Goal: Communication & Community: Ask a question

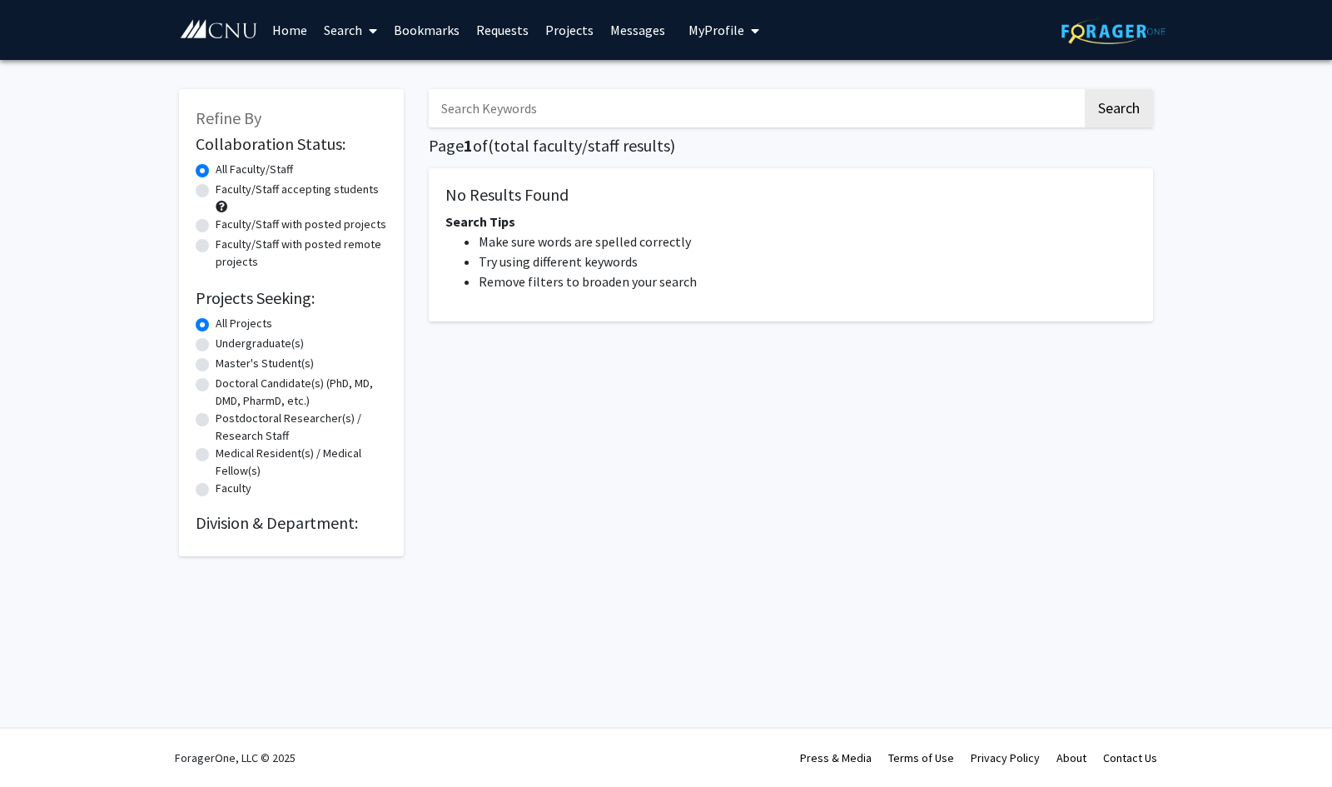
click at [714, 33] on span "My Profile" at bounding box center [717, 30] width 56 height 17
click at [443, 35] on link "Bookmarks" at bounding box center [426, 30] width 82 height 58
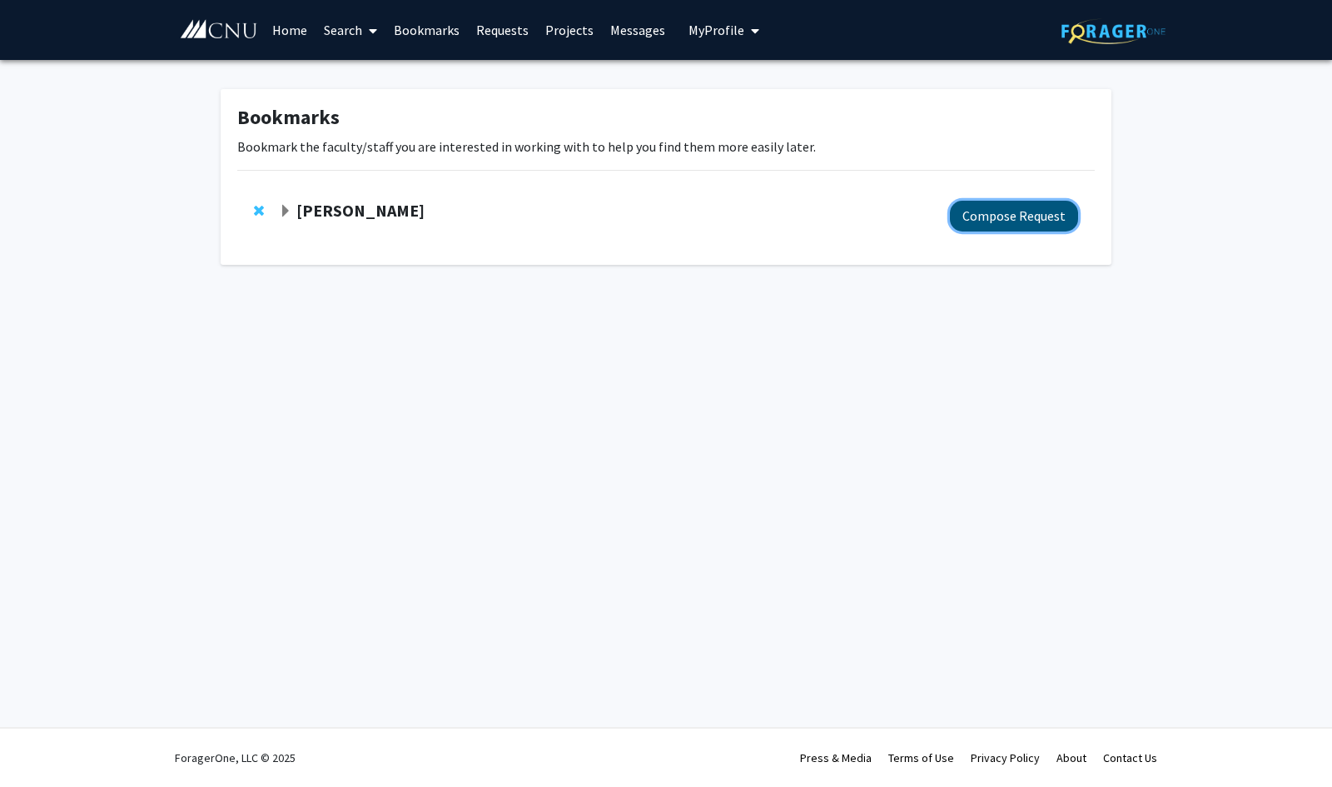
click at [1046, 209] on button "Compose Request" at bounding box center [1014, 216] width 128 height 31
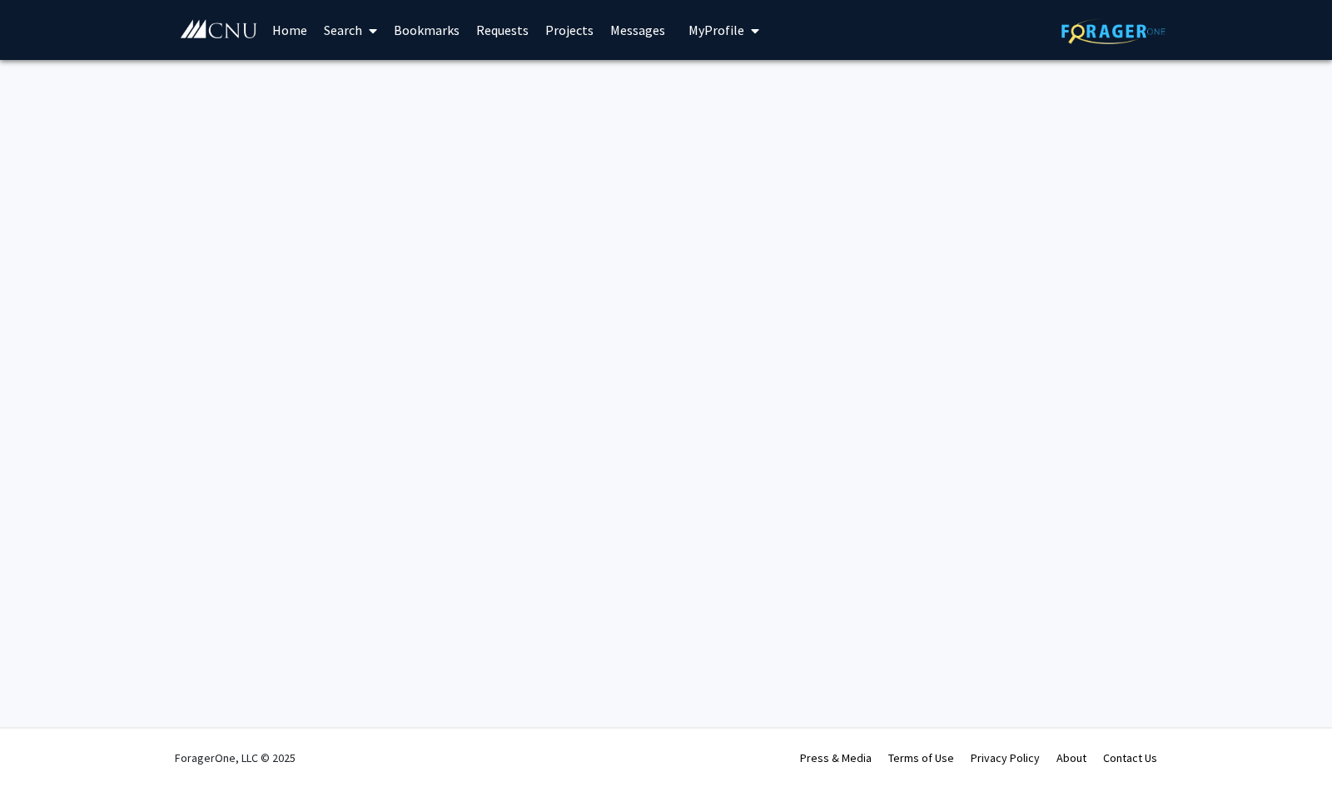
click at [428, 29] on link "Bookmarks" at bounding box center [426, 30] width 82 height 58
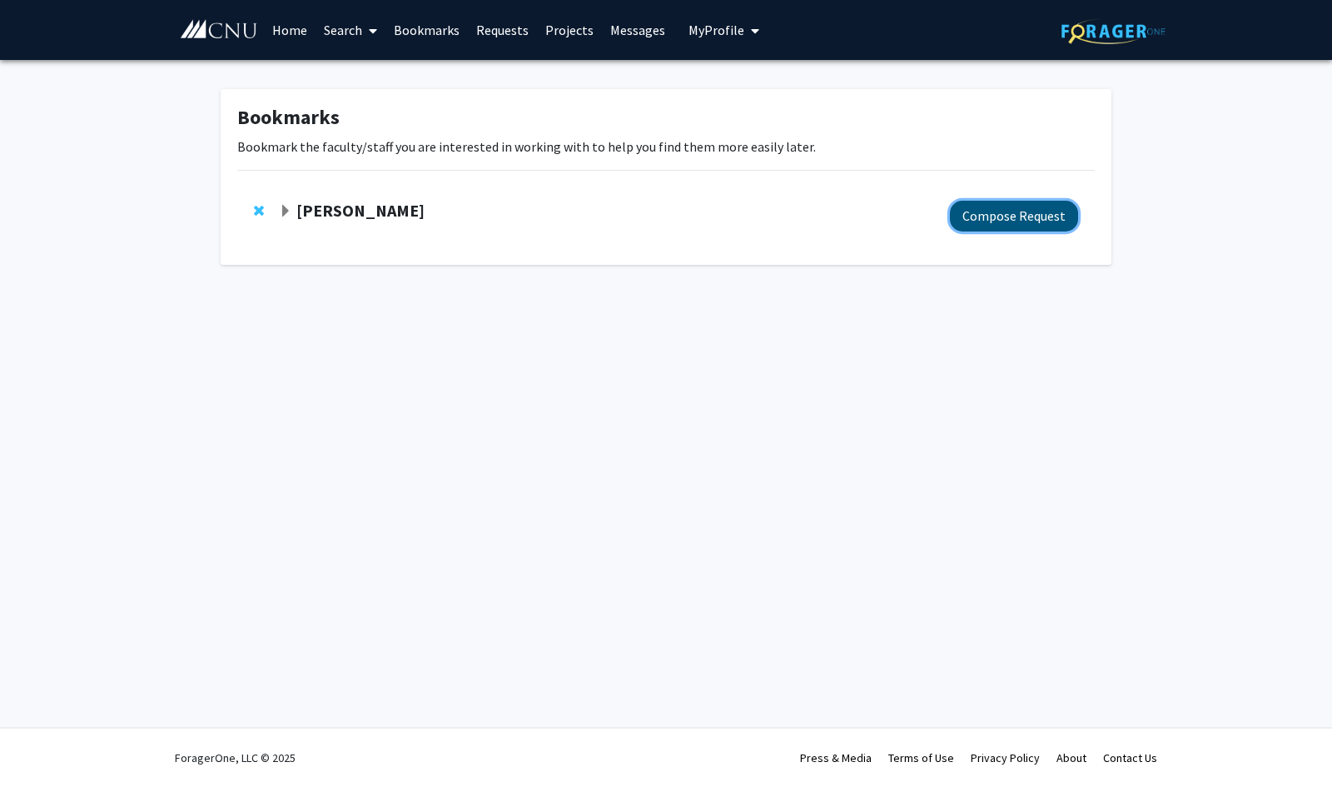
click at [1052, 219] on button "Compose Request" at bounding box center [1014, 216] width 128 height 31
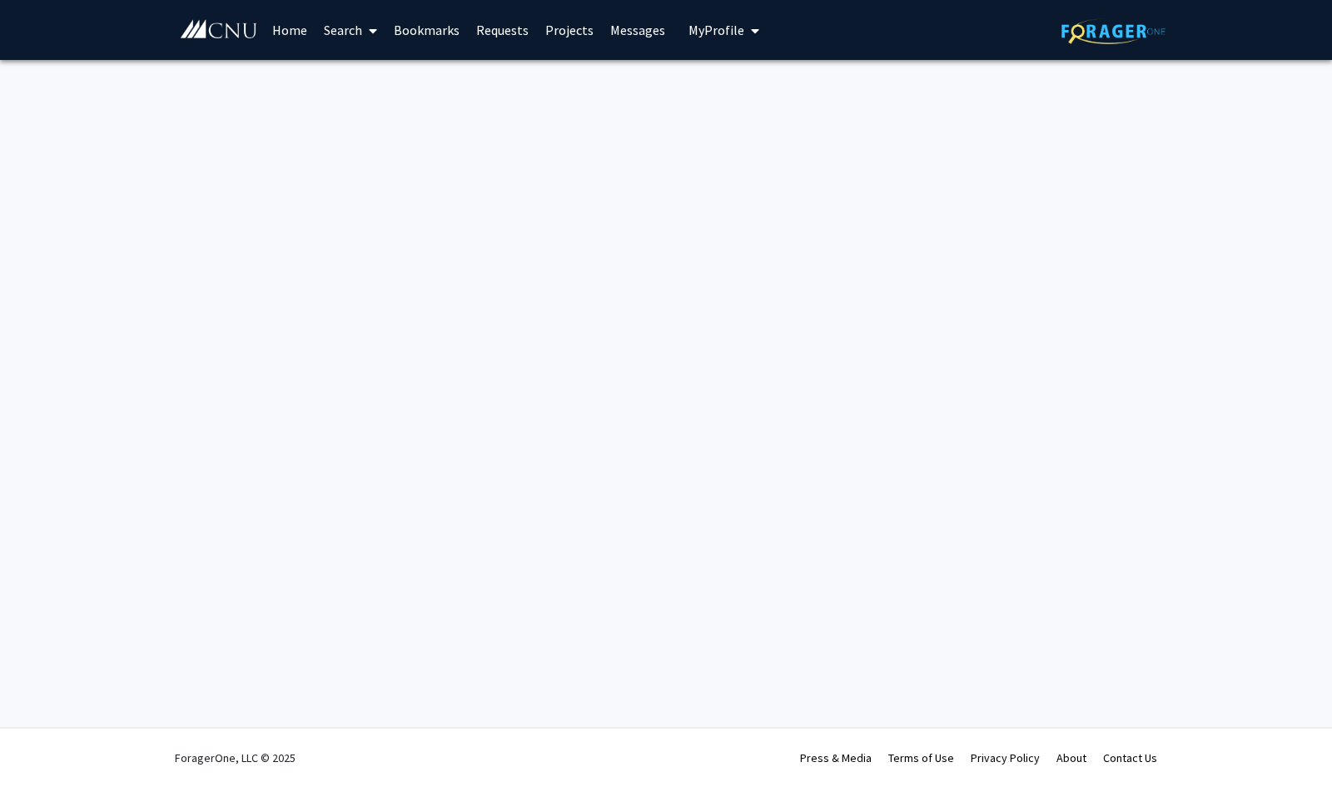
click at [304, 31] on link "Home" at bounding box center [290, 30] width 52 height 58
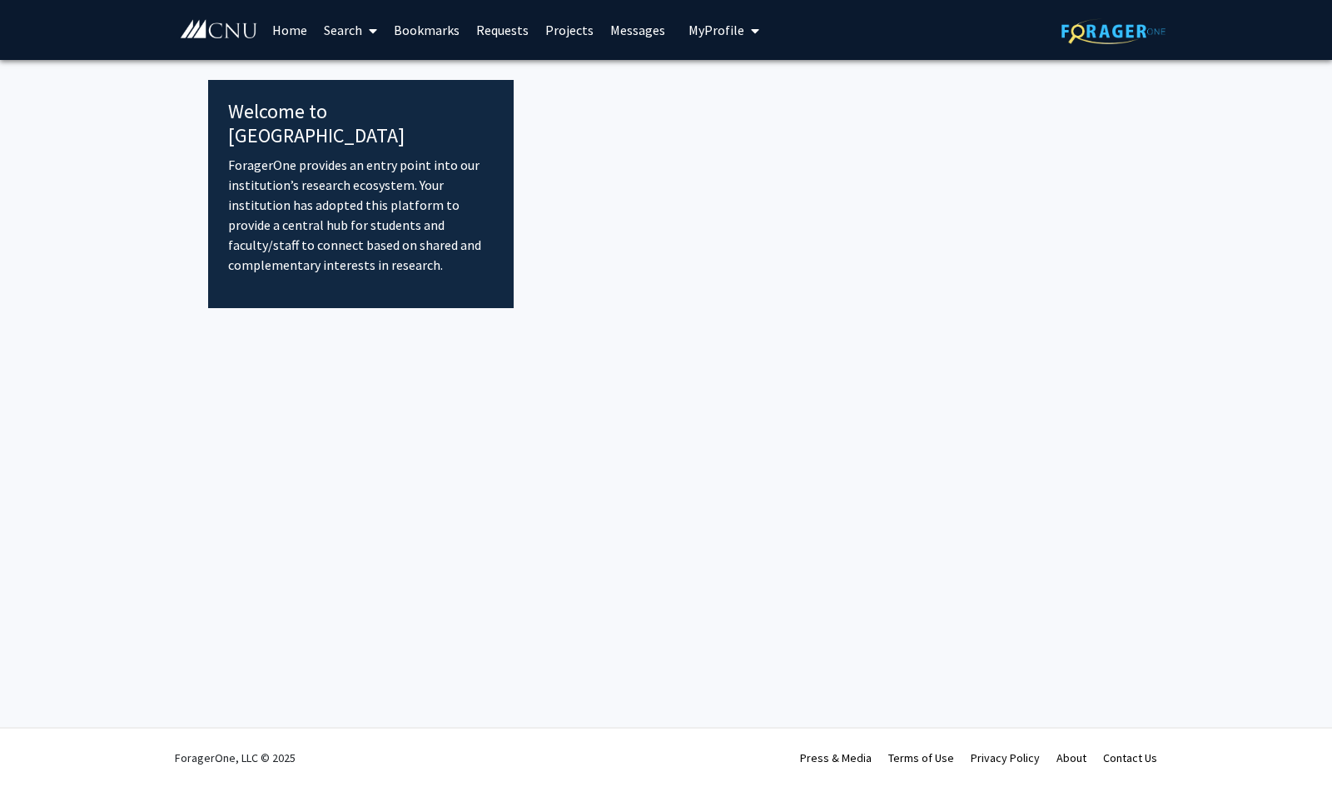
click at [443, 34] on link "Bookmarks" at bounding box center [426, 30] width 82 height 58
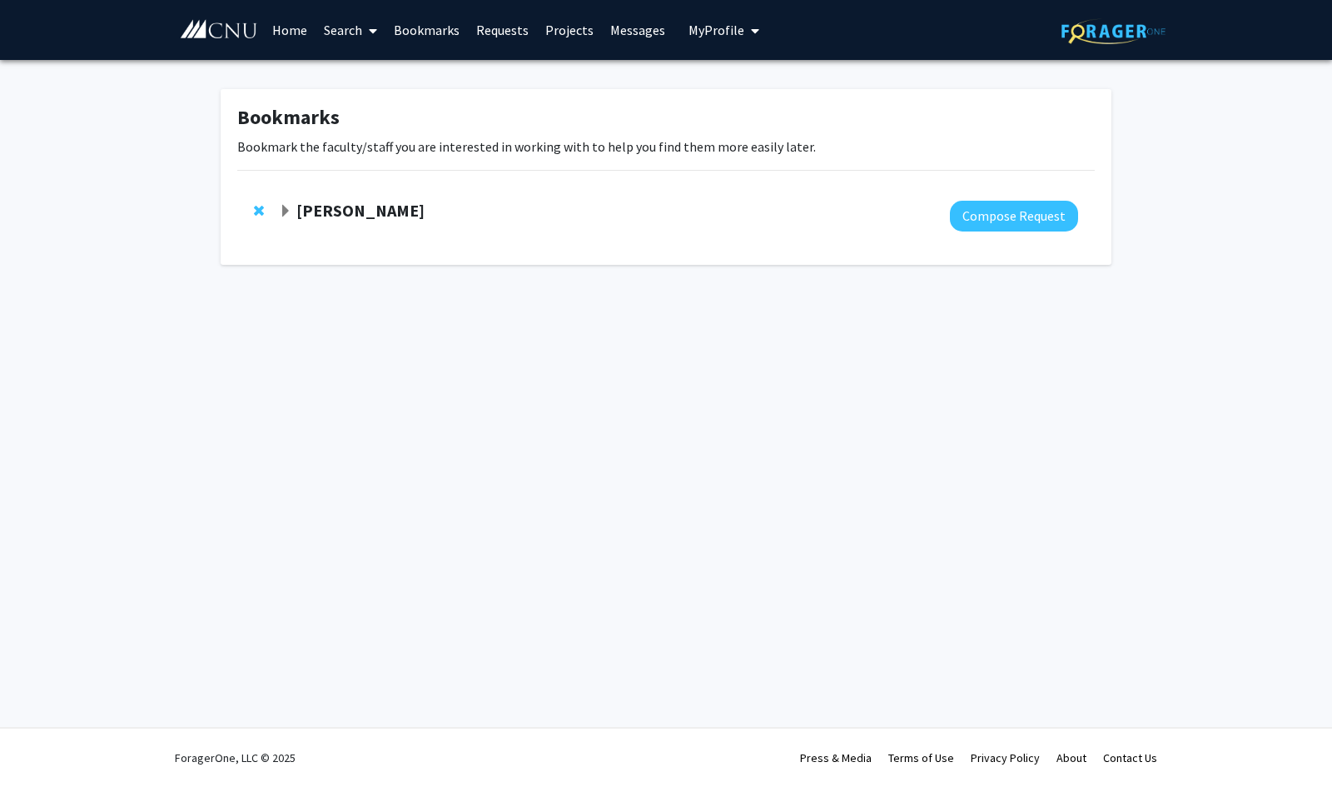
click at [341, 211] on strong "[PERSON_NAME]" at bounding box center [360, 210] width 128 height 21
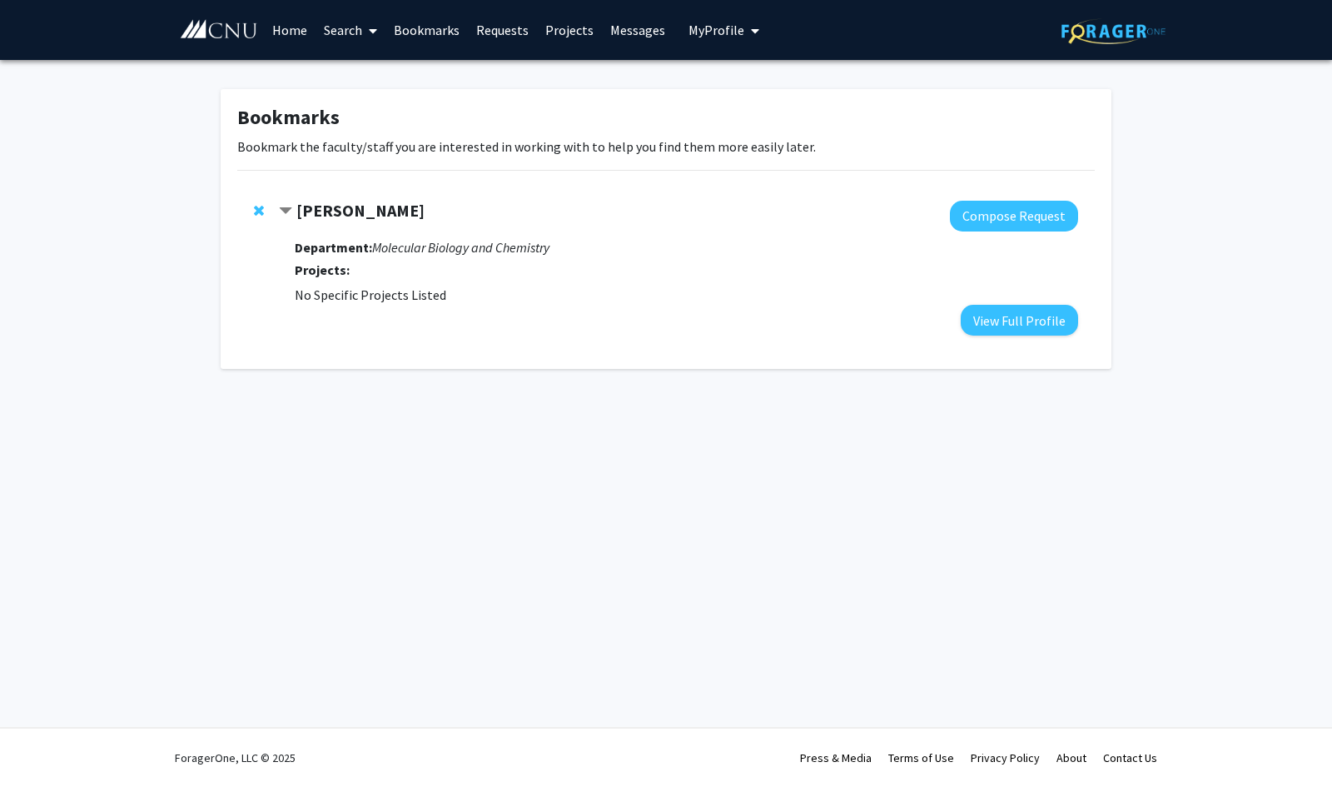
click at [454, 274] on h3 "Projects:" at bounding box center [686, 270] width 783 height 16
click at [426, 254] on icon "Molecular Biology and Chemistry" at bounding box center [460, 247] width 177 height 17
click at [280, 266] on div "Christopher Meighan Compose Request Department: Molecular Biology and Chemistry…" at bounding box center [678, 268] width 799 height 135
click at [386, 229] on div at bounding box center [678, 216] width 799 height 31
click at [387, 208] on strong "[PERSON_NAME]" at bounding box center [360, 210] width 128 height 21
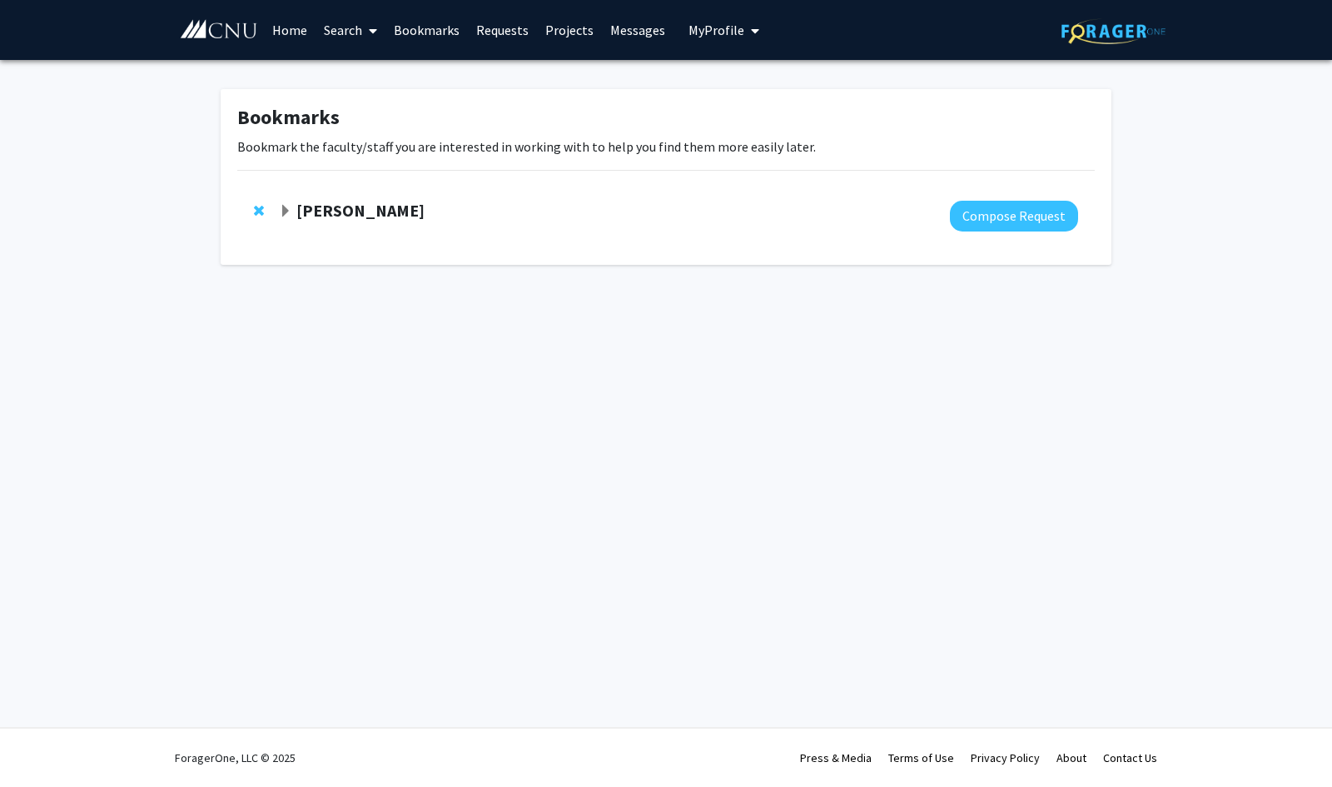
click at [410, 209] on strong "[PERSON_NAME]" at bounding box center [360, 210] width 128 height 21
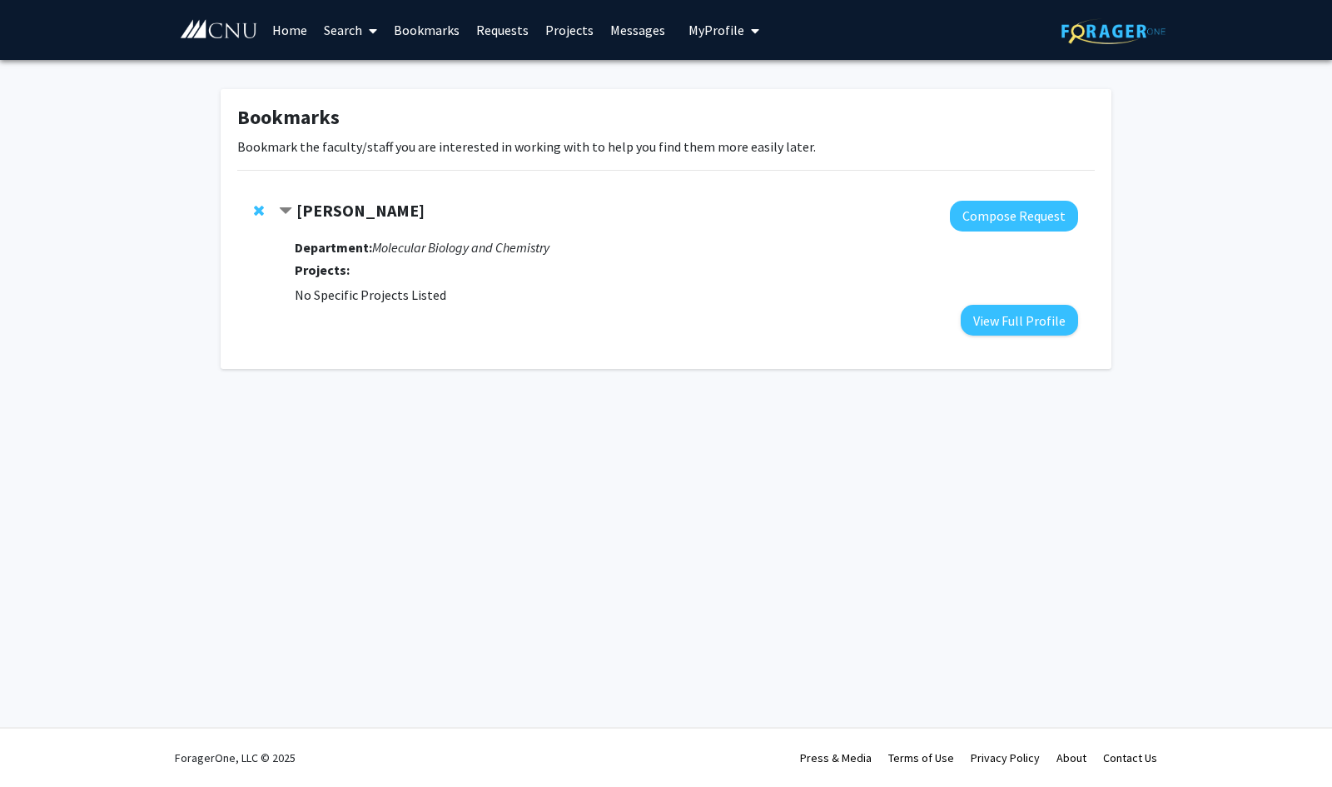
click at [706, 31] on span "My Profile" at bounding box center [717, 30] width 56 height 17
click at [614, 35] on link "Messages" at bounding box center [638, 30] width 72 height 58
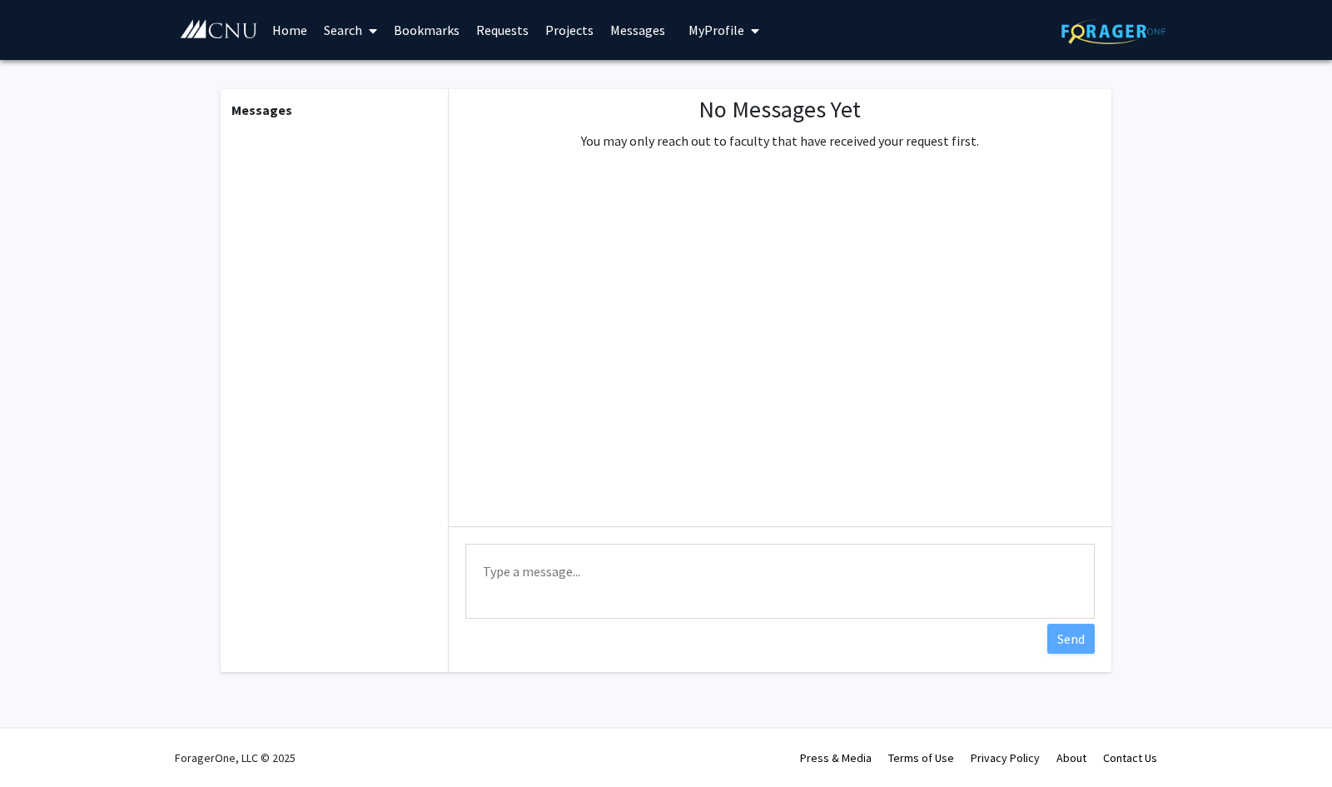
click at [705, 548] on textarea "Type a message" at bounding box center [779, 581] width 629 height 75
click at [497, 632] on div "Type a message Send" at bounding box center [780, 583] width 663 height 114
click at [573, 430] on div "No Messages Yet You may only reach out to faculty that have received your reque…" at bounding box center [780, 307] width 663 height 437
click at [656, 132] on p "You may only reach out to faculty that have received your request first." at bounding box center [780, 141] width 398 height 20
click at [271, 165] on div "Messages" at bounding box center [333, 380] width 230 height 583
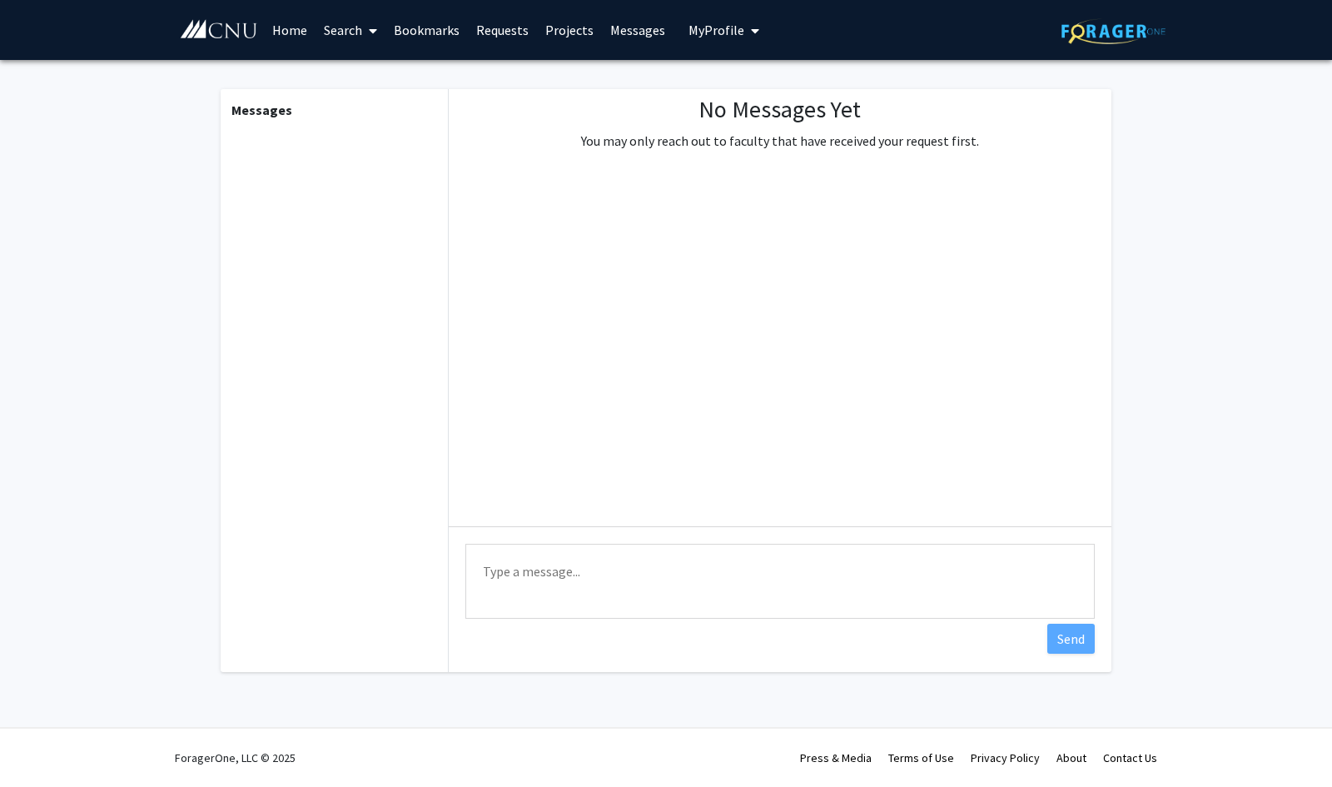
click at [333, 148] on div "Messages" at bounding box center [333, 380] width 230 height 583
click at [553, 32] on link "Projects" at bounding box center [569, 30] width 65 height 58
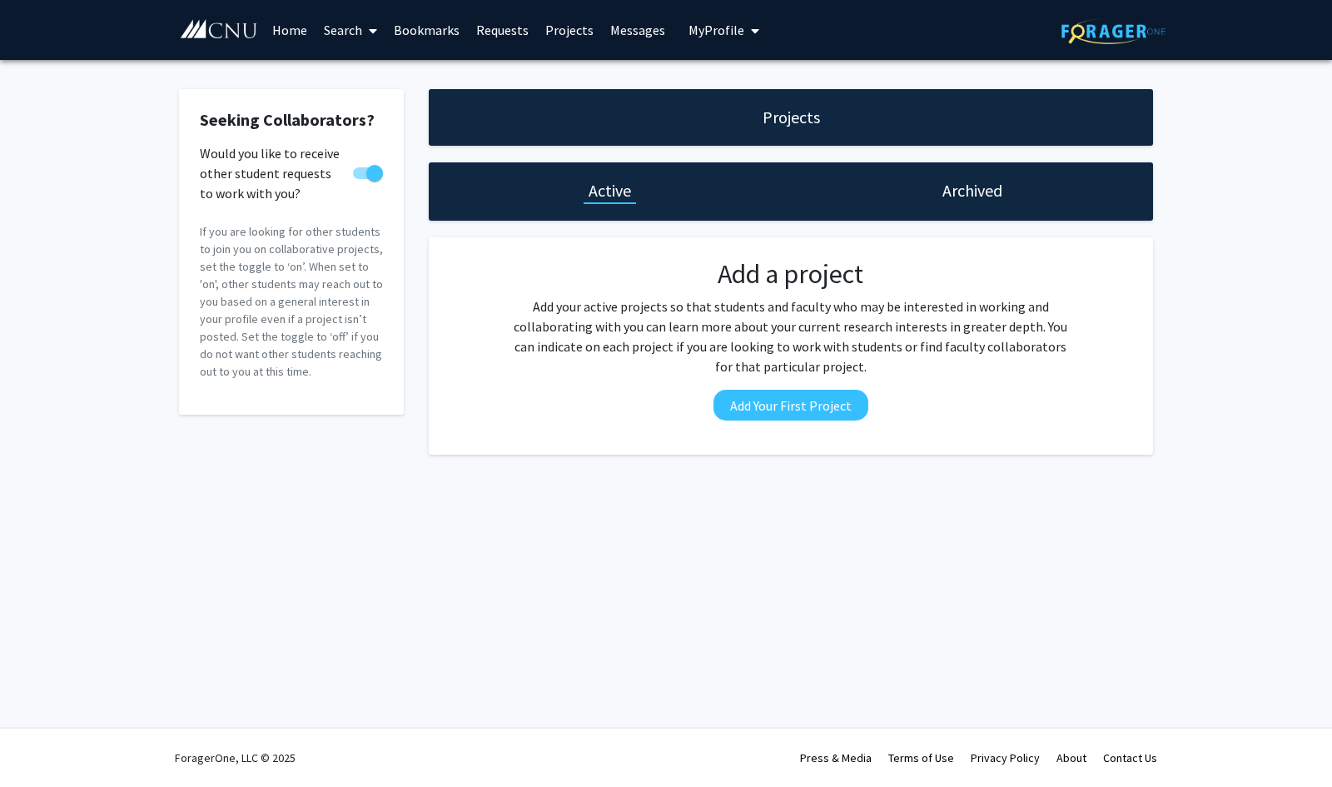
click at [979, 193] on h1 "Archived" at bounding box center [973, 190] width 60 height 23
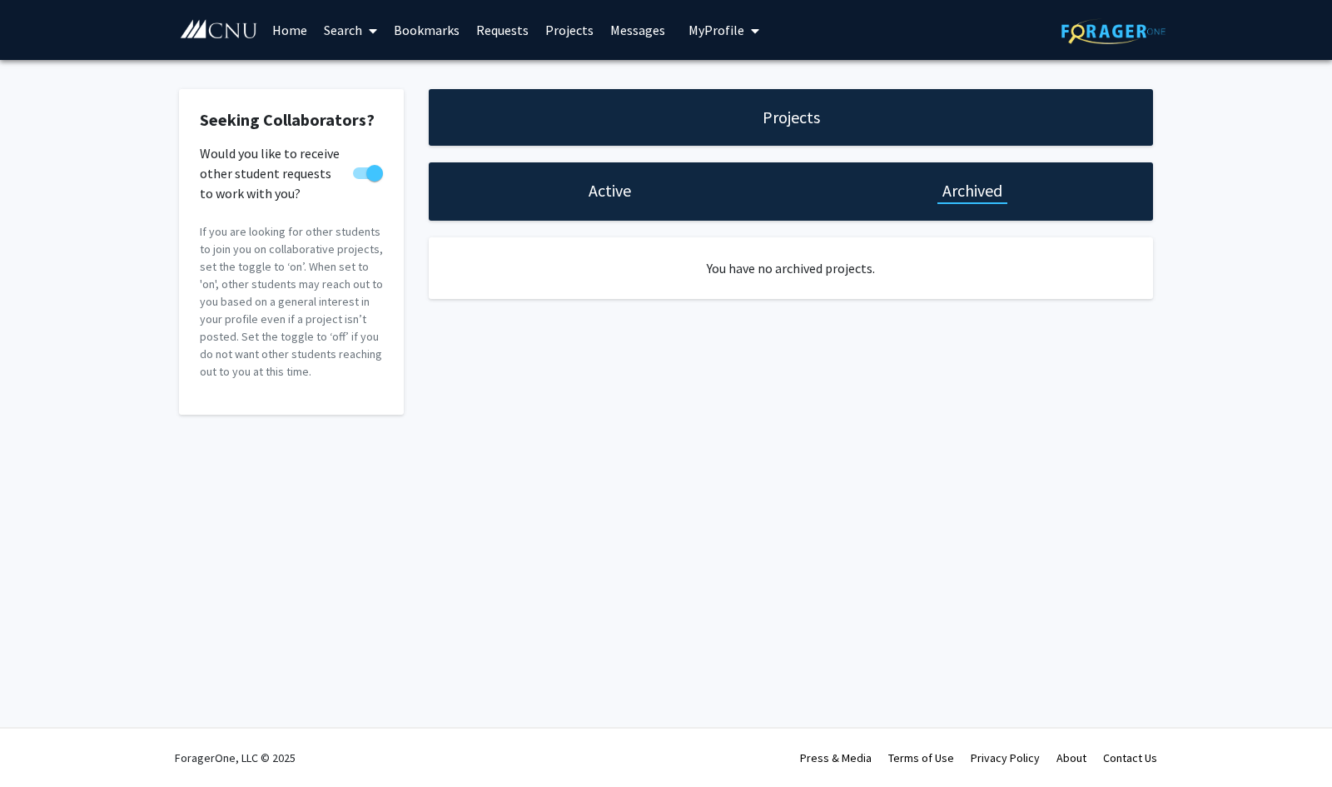
click at [624, 196] on h1 "Active" at bounding box center [610, 190] width 42 height 23
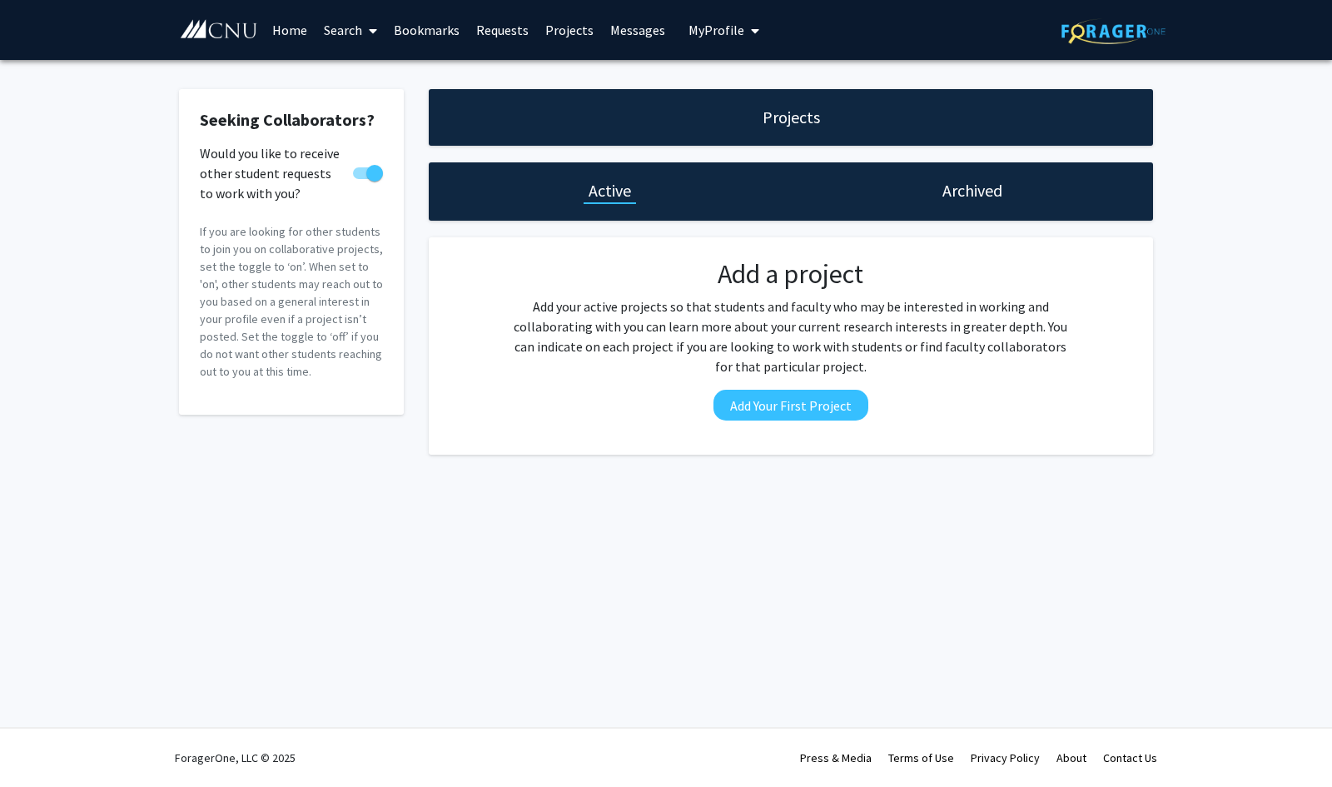
click at [776, 107] on h1 "Projects" at bounding box center [791, 117] width 57 height 23
click at [521, 23] on link "Requests" at bounding box center [502, 30] width 69 height 58
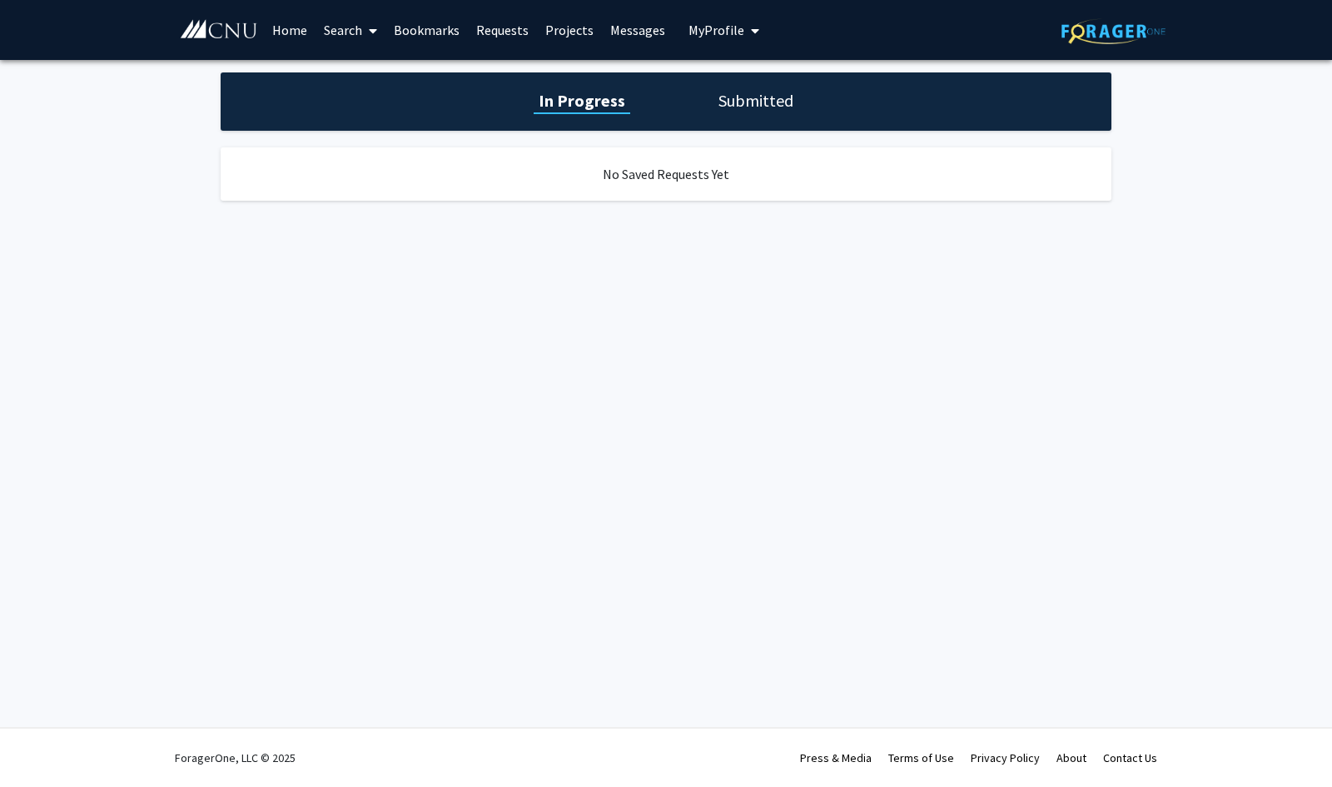
click at [749, 87] on div "In Progress Submitted" at bounding box center [666, 101] width 891 height 58
click at [749, 95] on h1 "Submitted" at bounding box center [756, 100] width 85 height 23
click at [718, 32] on span "My Profile" at bounding box center [717, 30] width 56 height 17
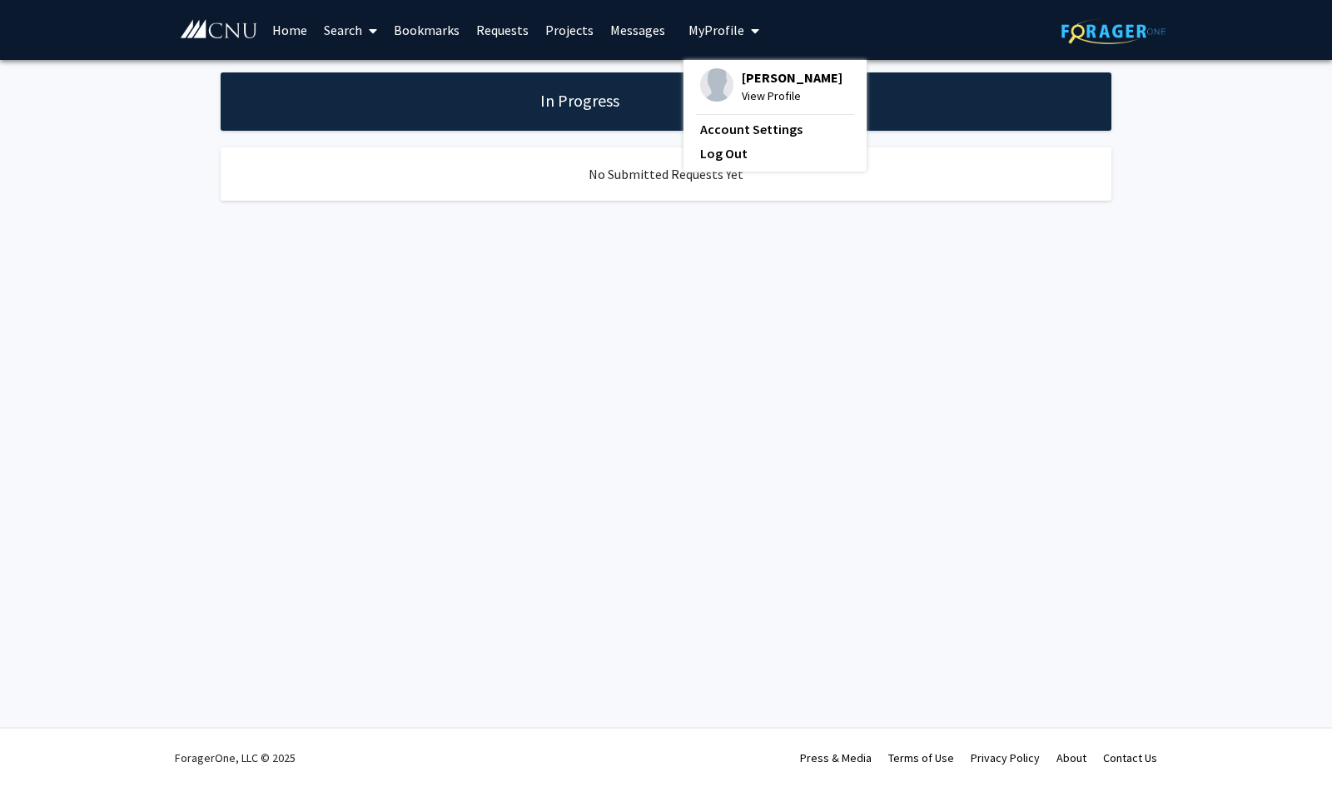
click at [742, 86] on span "[PERSON_NAME]" at bounding box center [792, 77] width 101 height 18
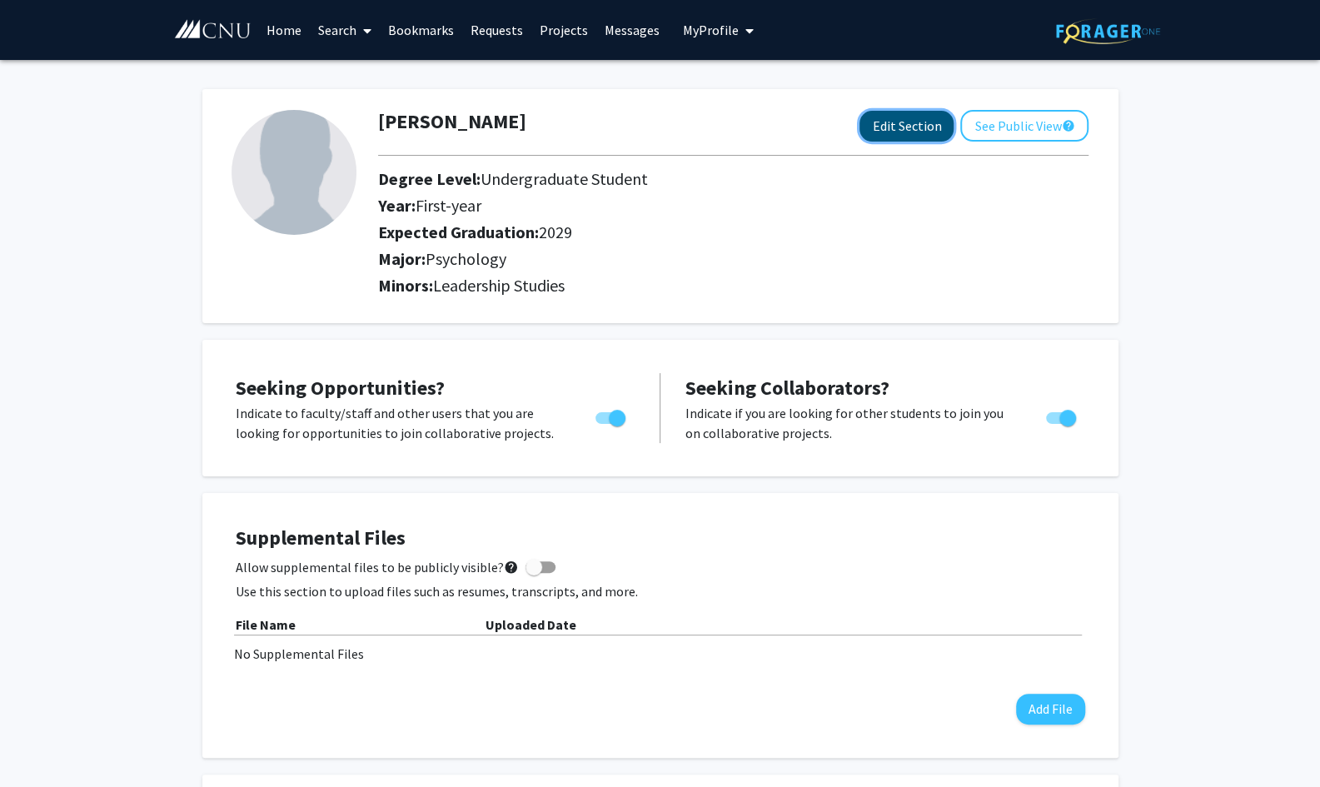
click at [908, 119] on button "Edit Section" at bounding box center [906, 126] width 94 height 31
select select "first-year"
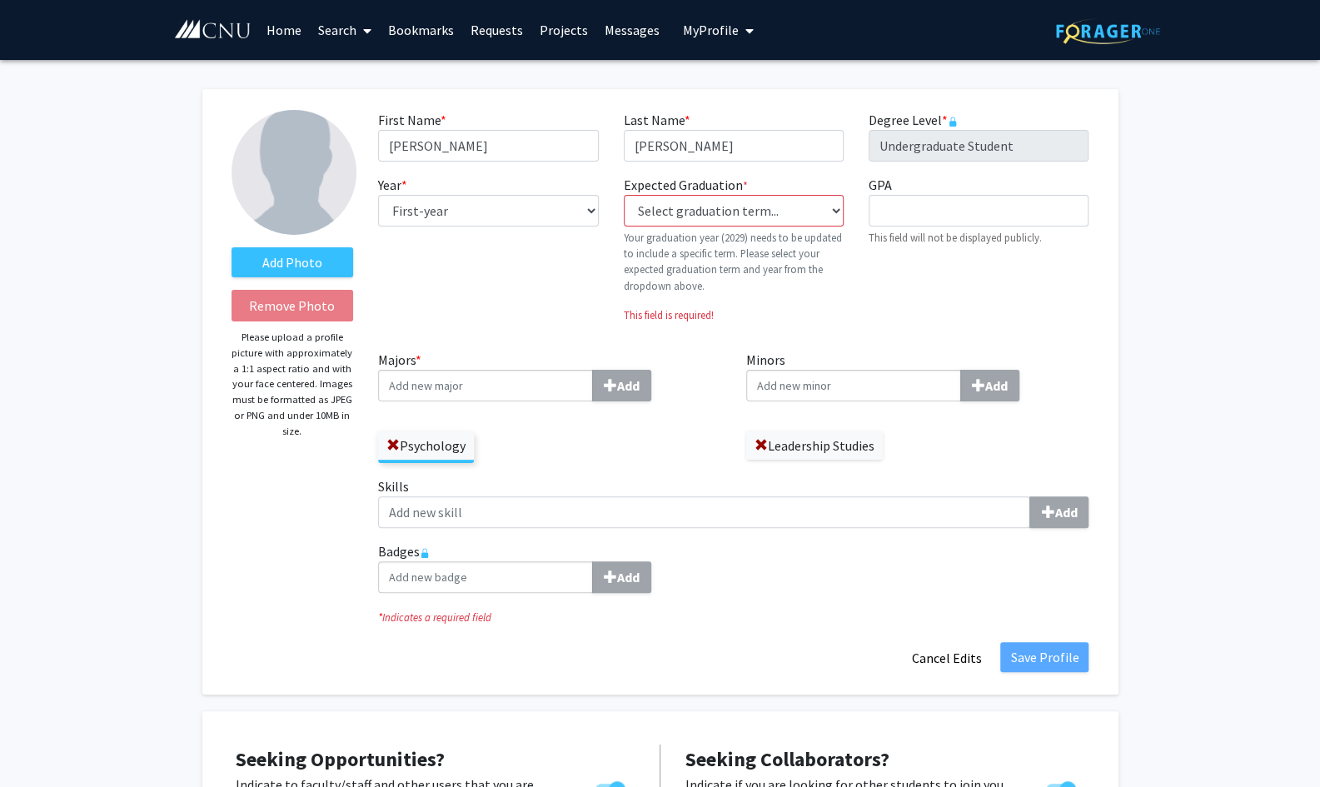
click at [385, 442] on label "Psychology" at bounding box center [426, 445] width 96 height 28
click at [0, 0] on input "Psychology" at bounding box center [0, 0] width 0 height 0
click at [475, 392] on input "Majors * Add" at bounding box center [485, 386] width 215 height 32
click at [395, 440] on span at bounding box center [392, 445] width 13 height 13
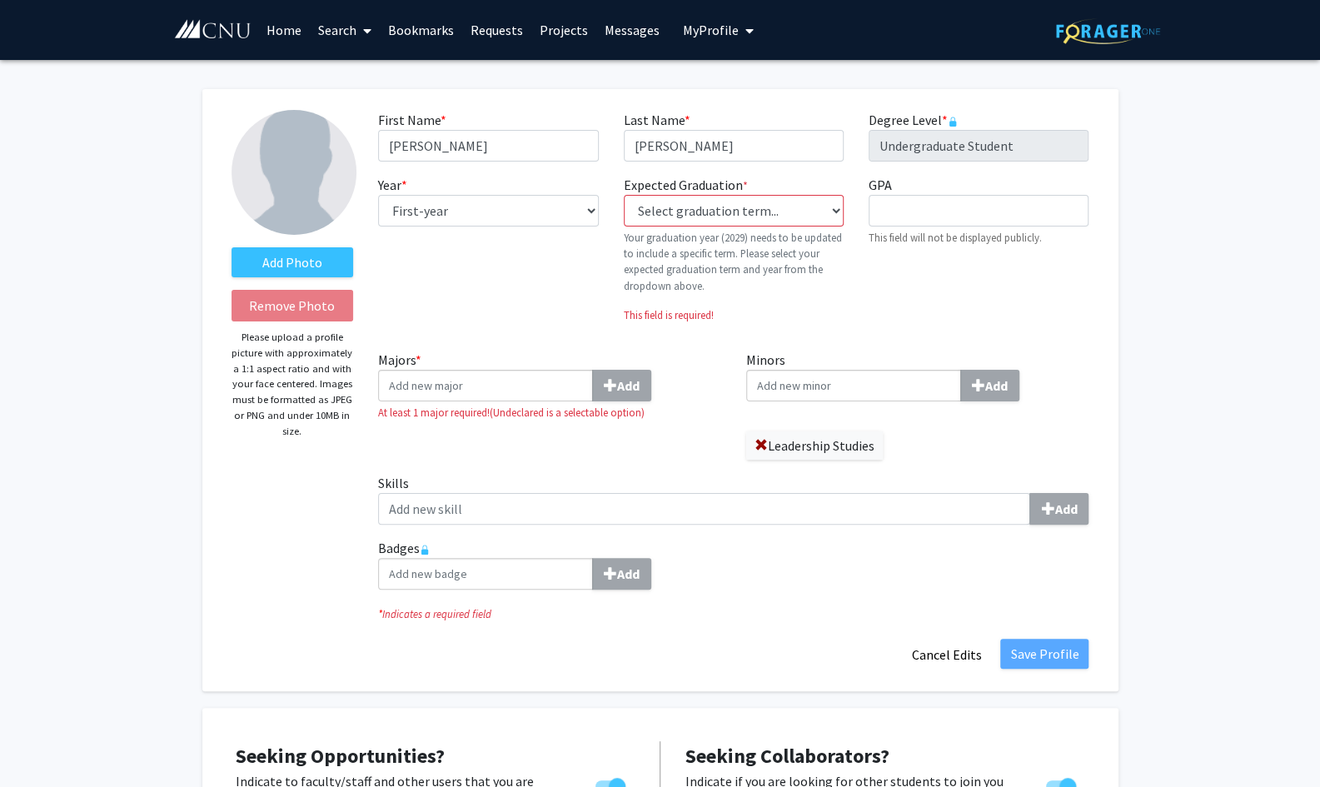
click at [497, 369] on label "Majors * Add" at bounding box center [549, 376] width 343 height 52
click at [497, 370] on input "Majors * Add" at bounding box center [485, 386] width 215 height 32
click at [515, 387] on input "Majors * Add" at bounding box center [485, 386] width 215 height 32
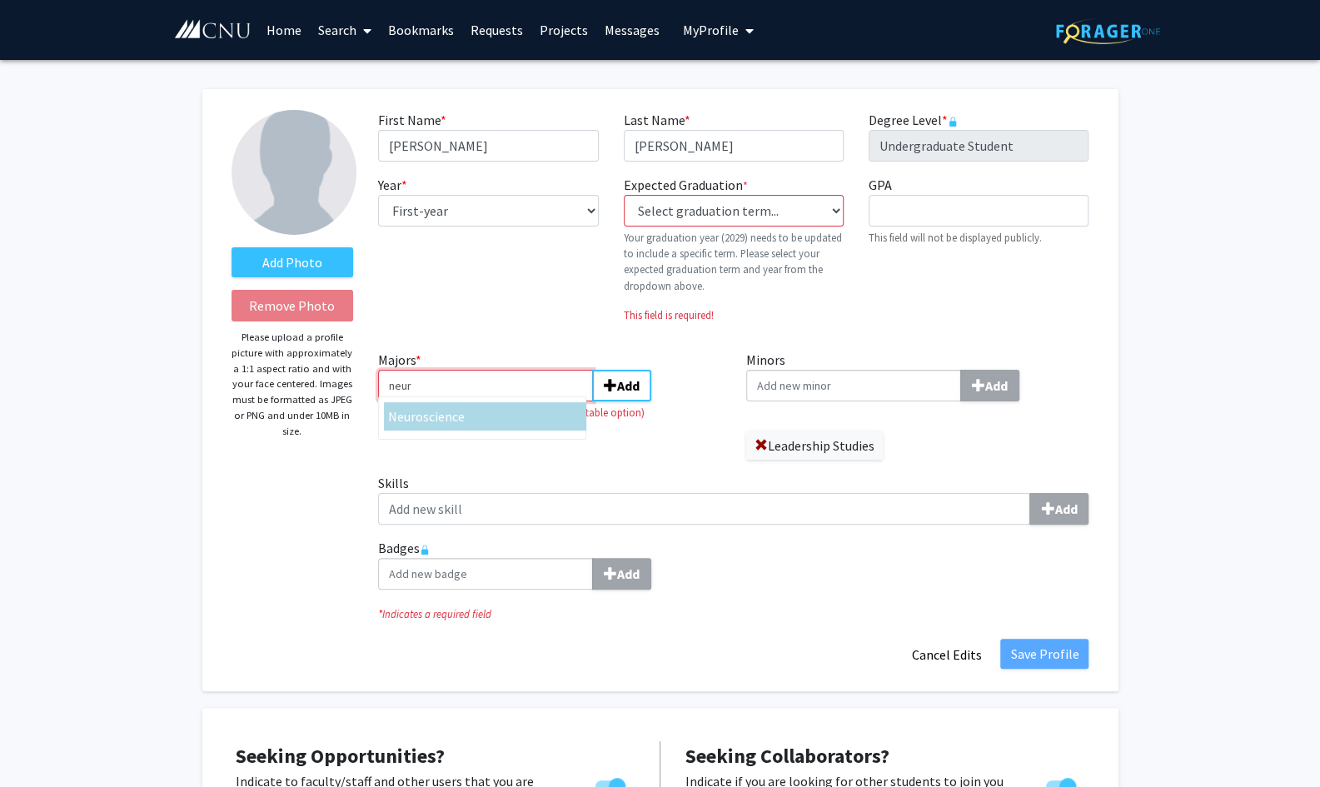
type input "neur"
click at [443, 422] on span "oscience" at bounding box center [439, 416] width 49 height 17
click at [443, 401] on input "neur" at bounding box center [485, 386] width 215 height 32
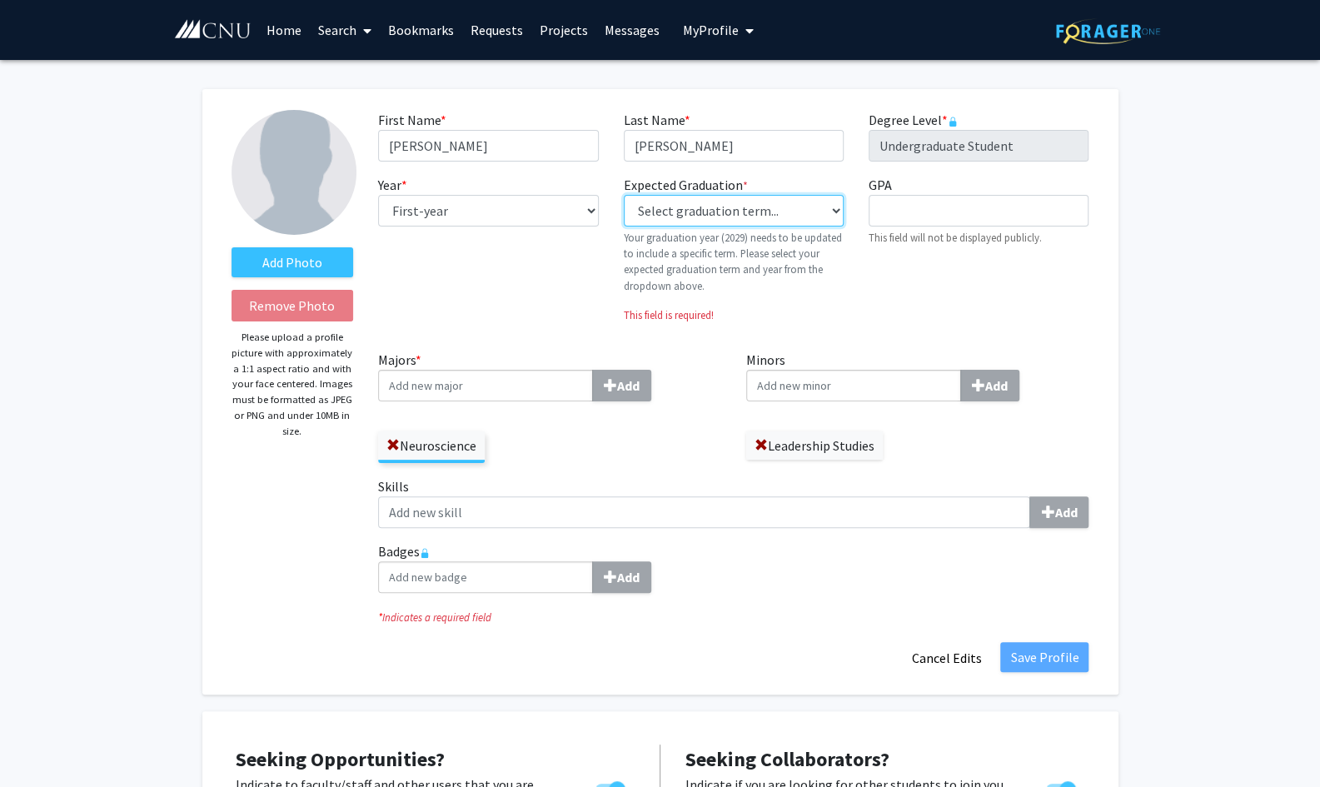
click at [738, 202] on select "Select graduation term... Previous: 2029 (Please select a specific term) Spring…" at bounding box center [734, 211] width 220 height 32
select select "46: spring_2029"
click at [624, 195] on select "Select graduation term... Previous: 2029 (Please select a specific term) Spring…" at bounding box center [734, 211] width 220 height 32
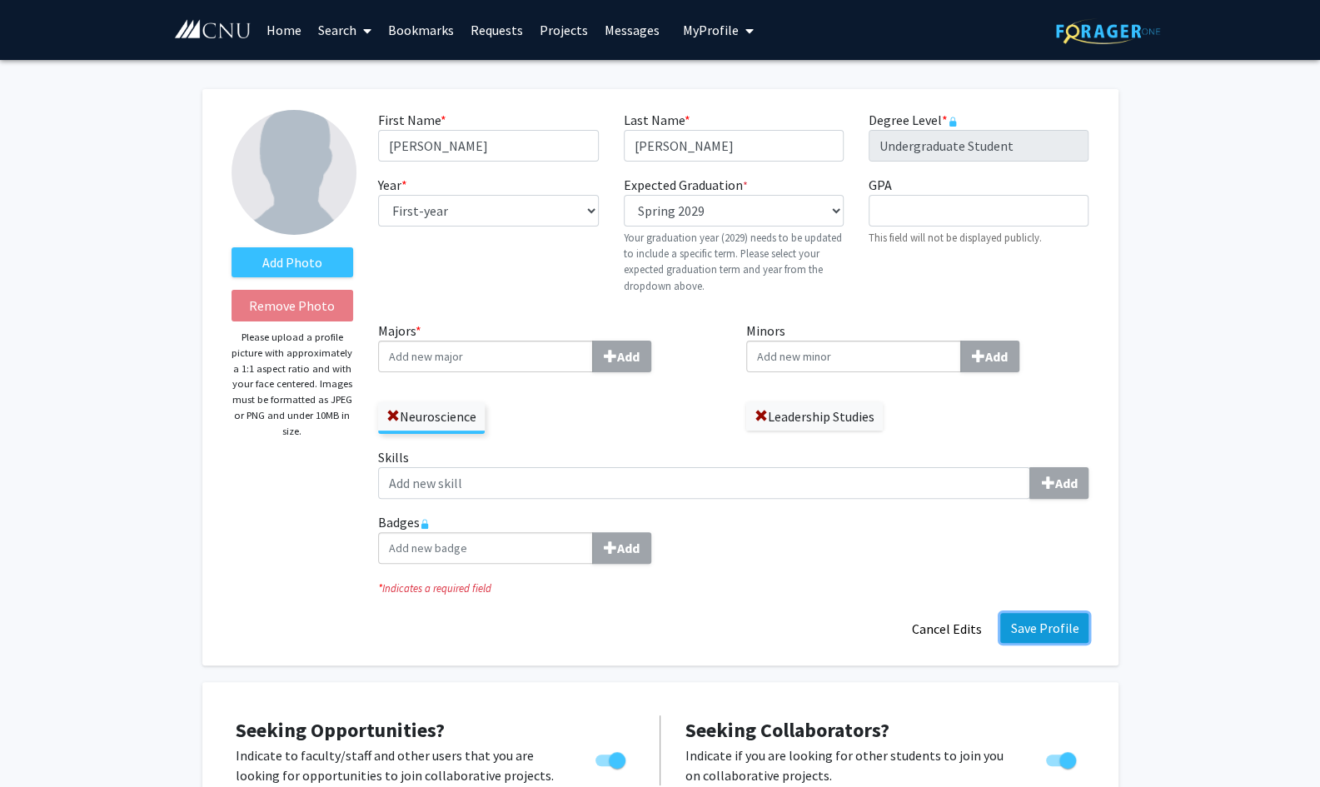
click at [1039, 625] on button "Save Profile" at bounding box center [1044, 628] width 88 height 30
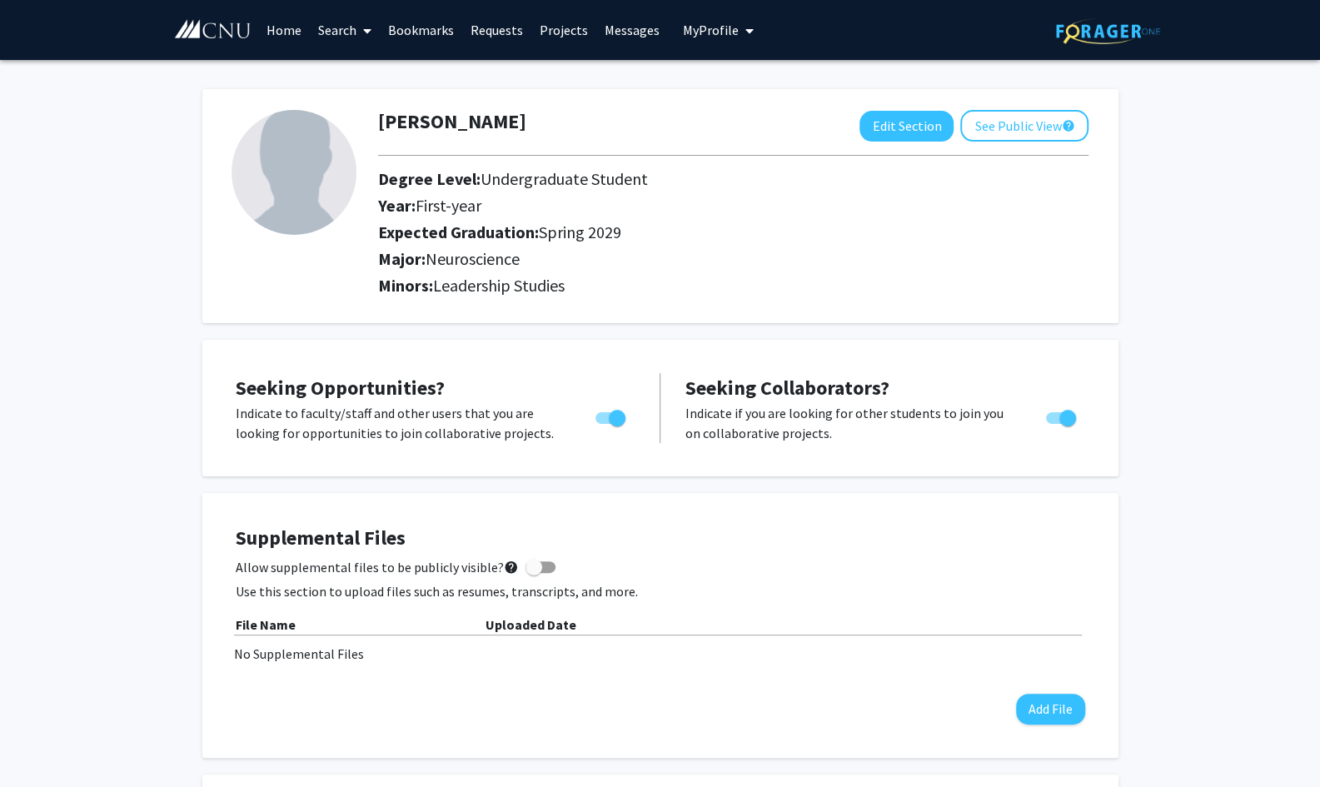
click at [422, 22] on link "Bookmarks" at bounding box center [421, 30] width 82 height 58
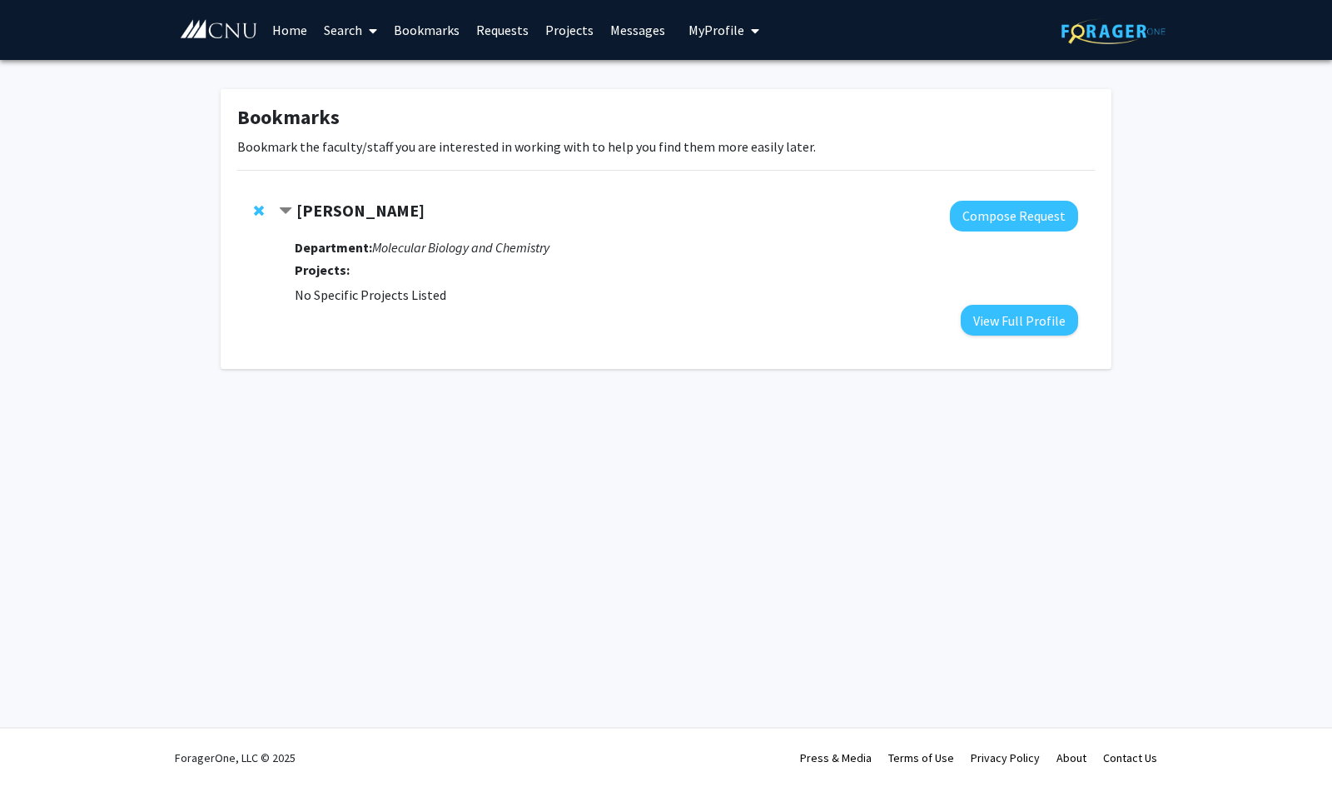
click at [515, 26] on link "Requests" at bounding box center [502, 30] width 69 height 58
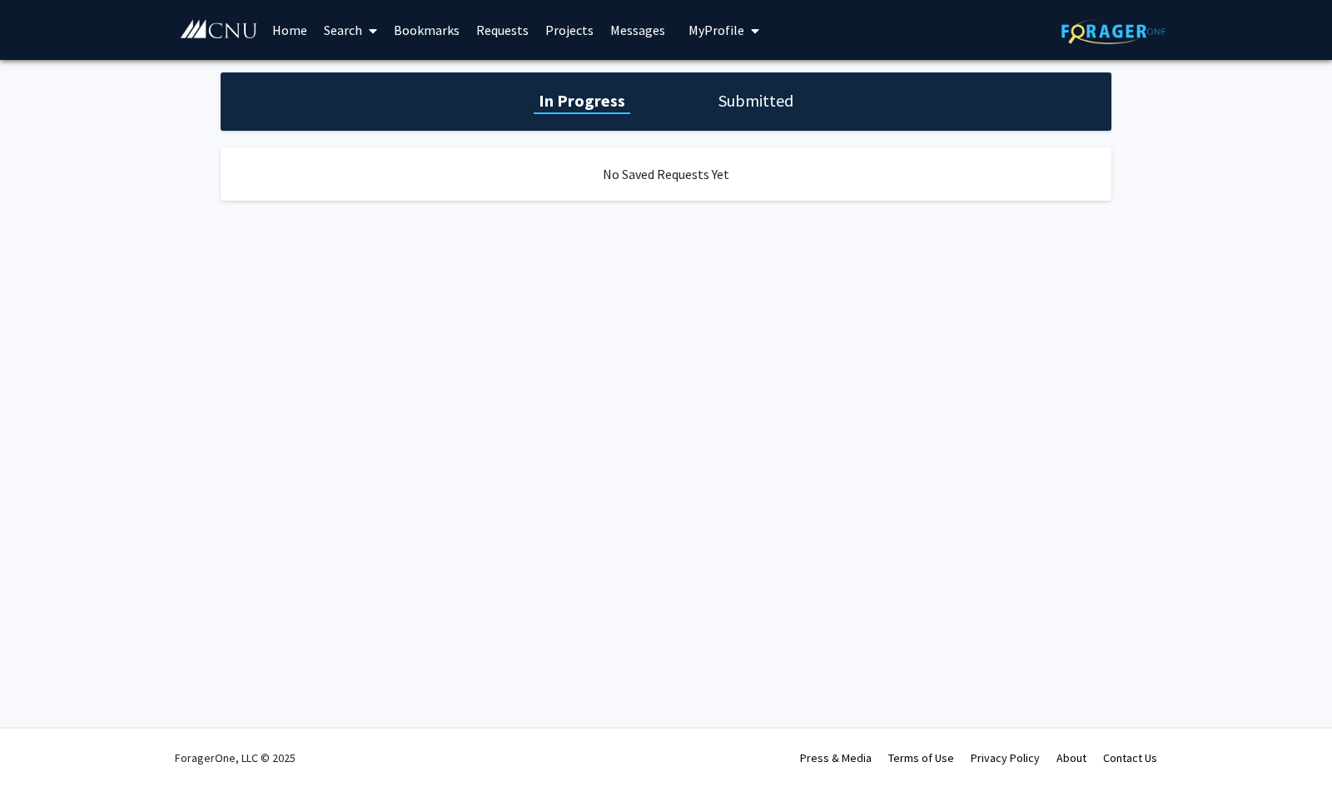
click at [674, 181] on div "No Saved Requests Yet" at bounding box center [666, 173] width 891 height 53
click at [776, 106] on h1 "Submitted" at bounding box center [756, 100] width 85 height 23
click at [615, 92] on h1 "In Progress" at bounding box center [579, 100] width 89 height 23
click at [483, 38] on link "Requests" at bounding box center [502, 30] width 69 height 58
click at [500, 34] on link "Requests" at bounding box center [502, 30] width 69 height 58
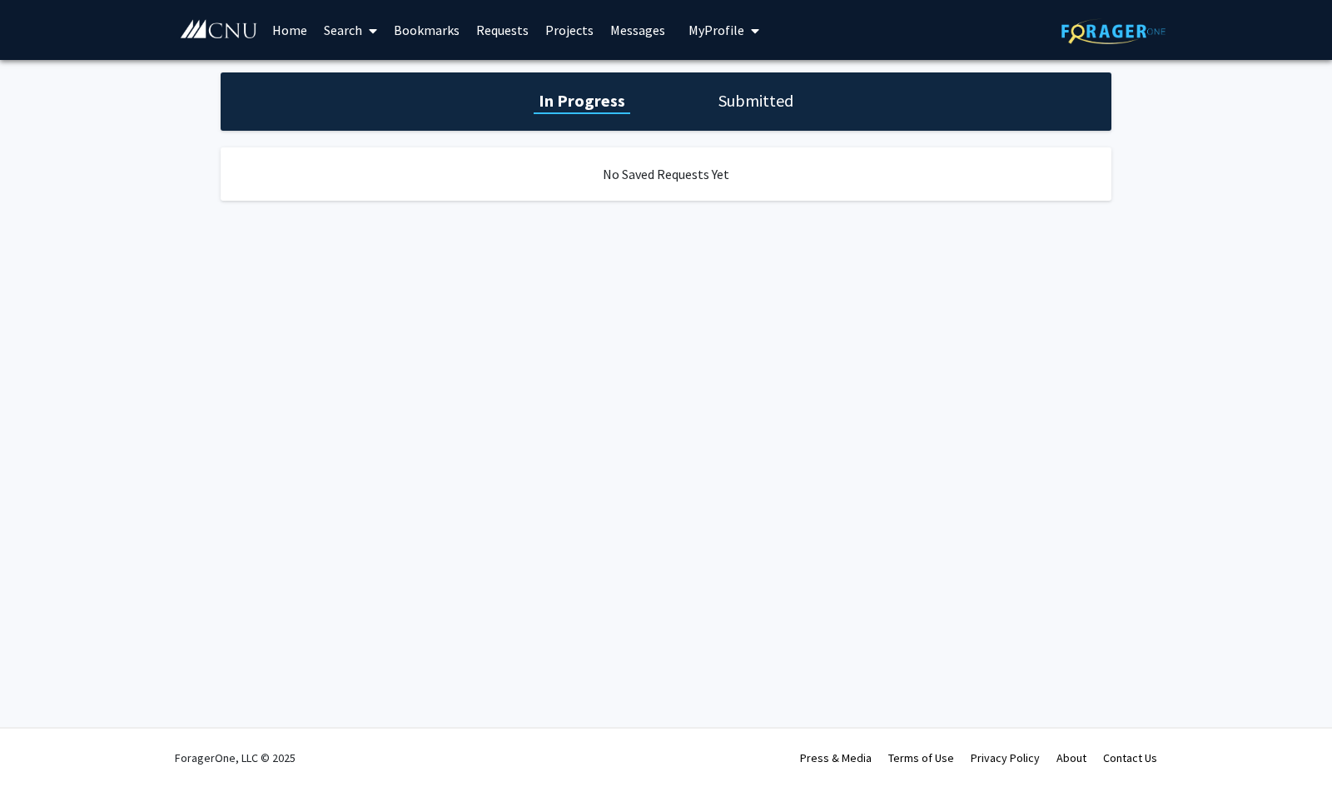
click at [418, 37] on link "Bookmarks" at bounding box center [426, 30] width 82 height 58
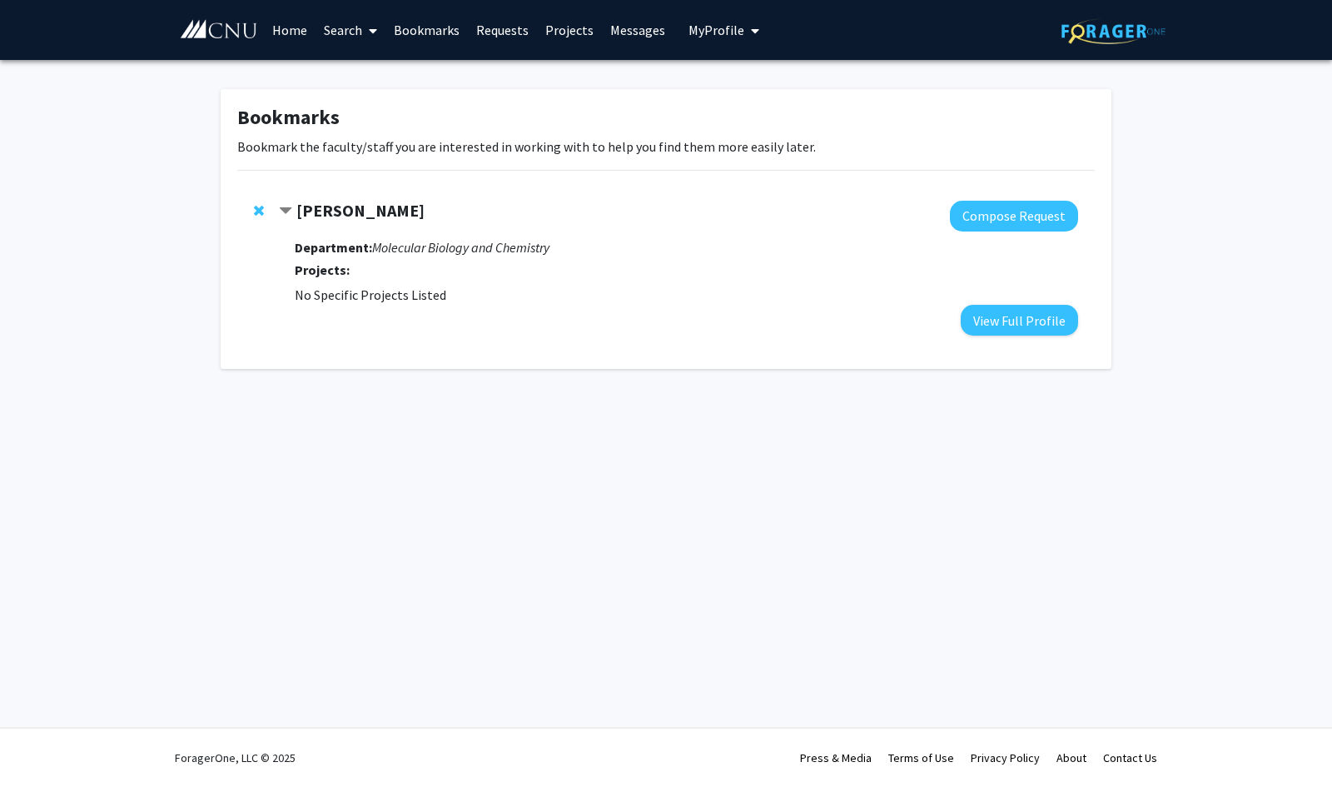
click at [366, 201] on strong "[PERSON_NAME]" at bounding box center [360, 210] width 128 height 21
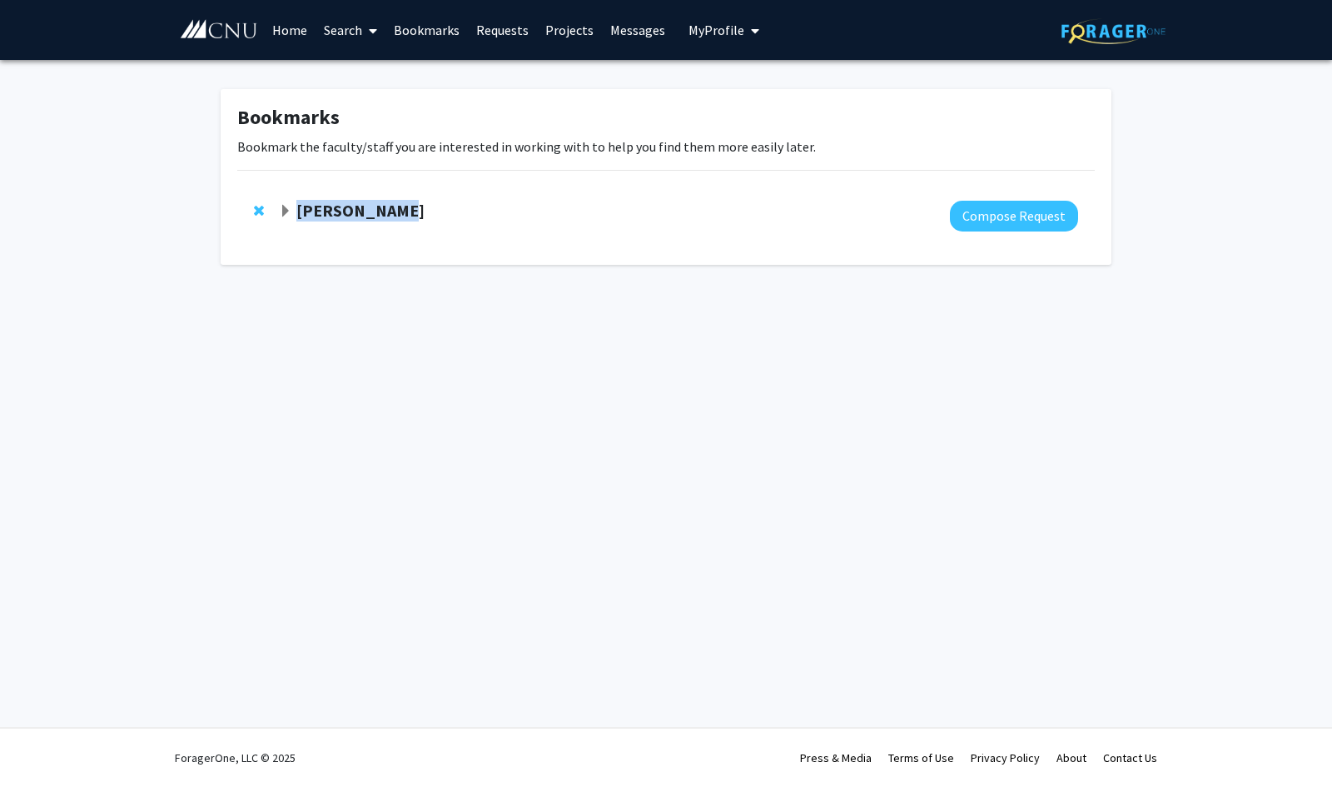
click at [366, 201] on strong "[PERSON_NAME]" at bounding box center [360, 210] width 128 height 21
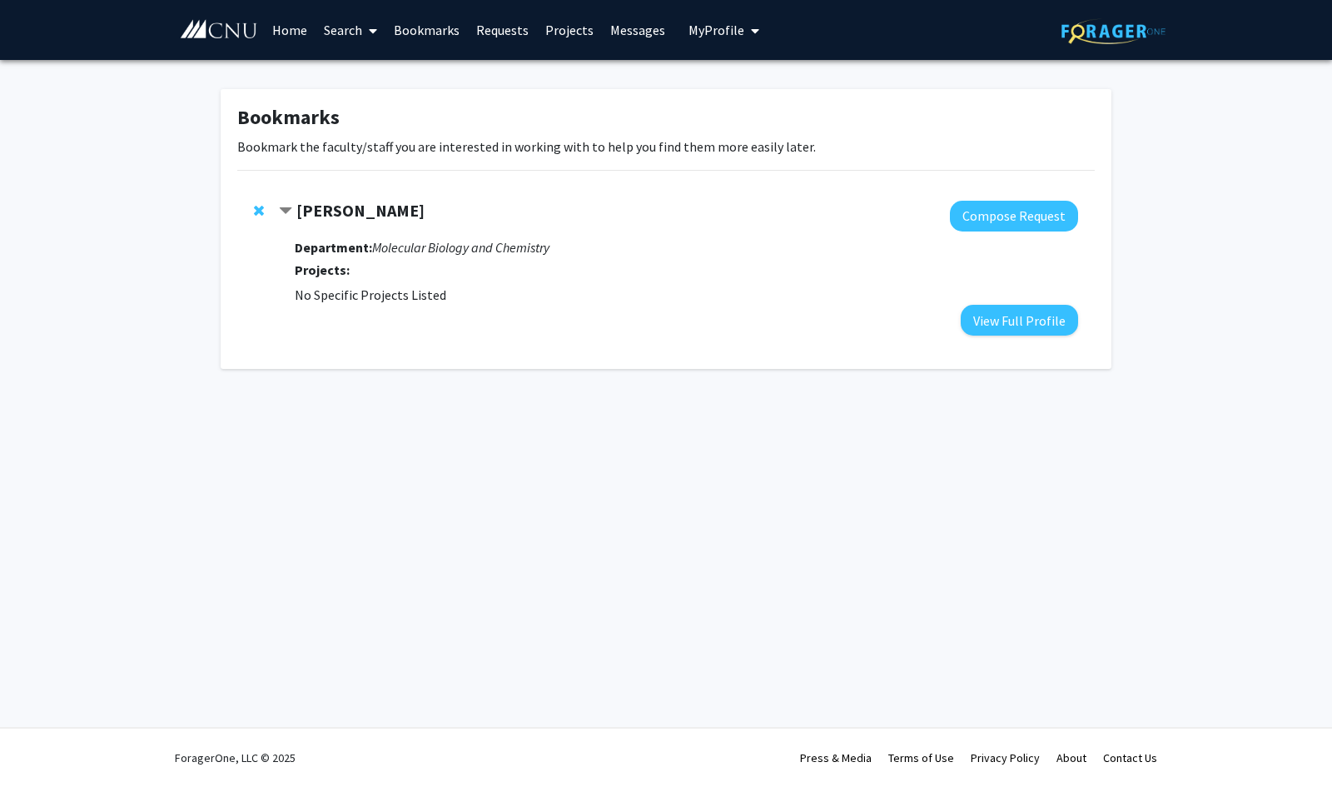
click at [391, 254] on icon "Molecular Biology and Chemistry" at bounding box center [460, 247] width 177 height 17
drag, startPoint x: 405, startPoint y: 213, endPoint x: 330, endPoint y: 216, distance: 75.0
click at [330, 216] on strong "[PERSON_NAME]" at bounding box center [360, 210] width 128 height 21
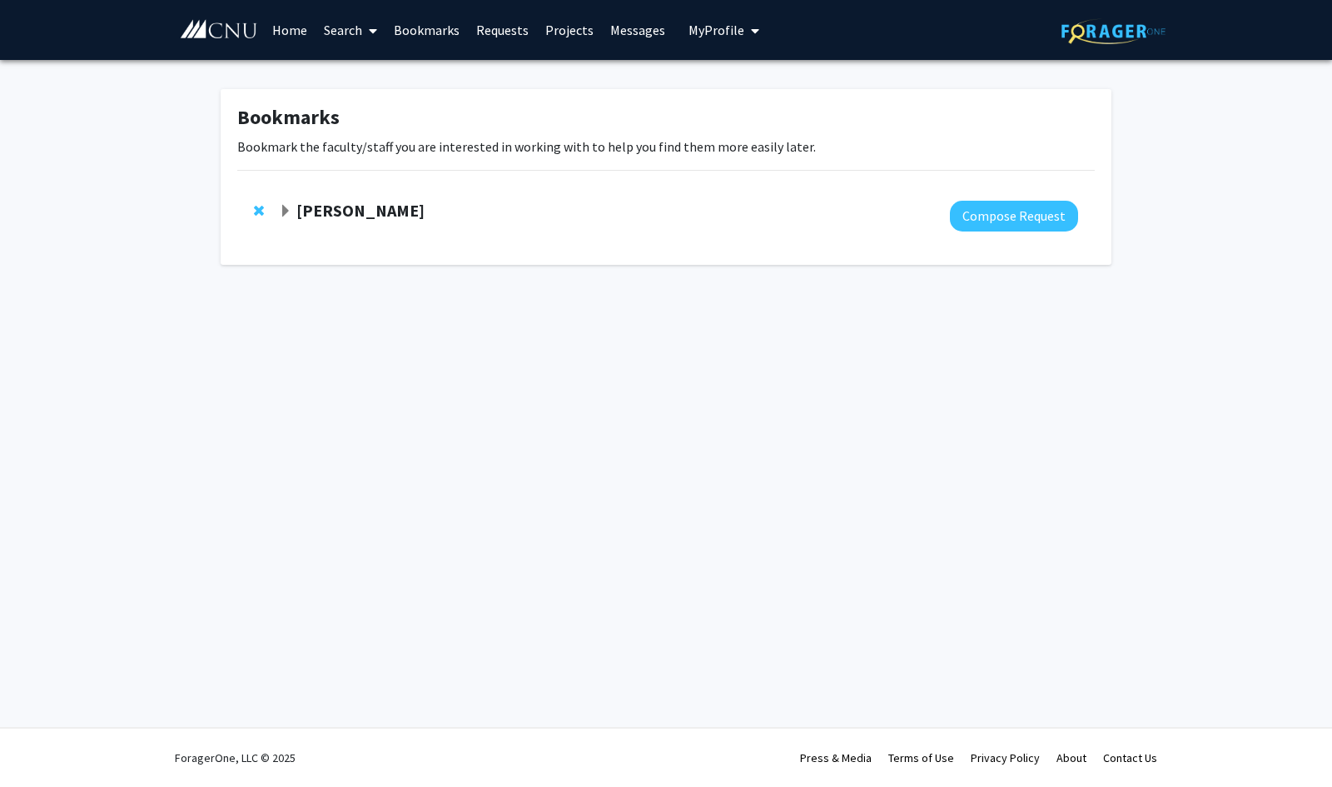
click at [348, 216] on strong "[PERSON_NAME]" at bounding box center [360, 210] width 128 height 21
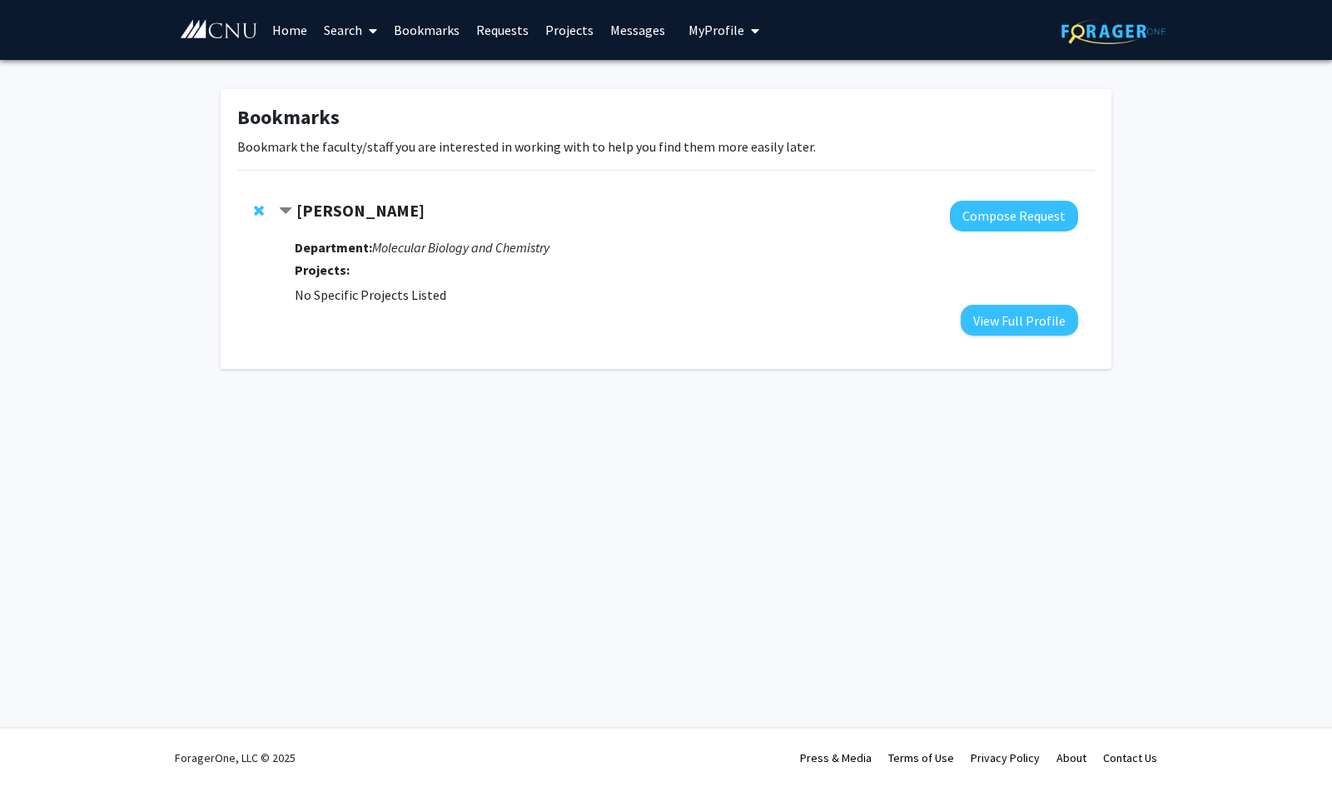
click at [352, 216] on strong "[PERSON_NAME]" at bounding box center [360, 210] width 128 height 21
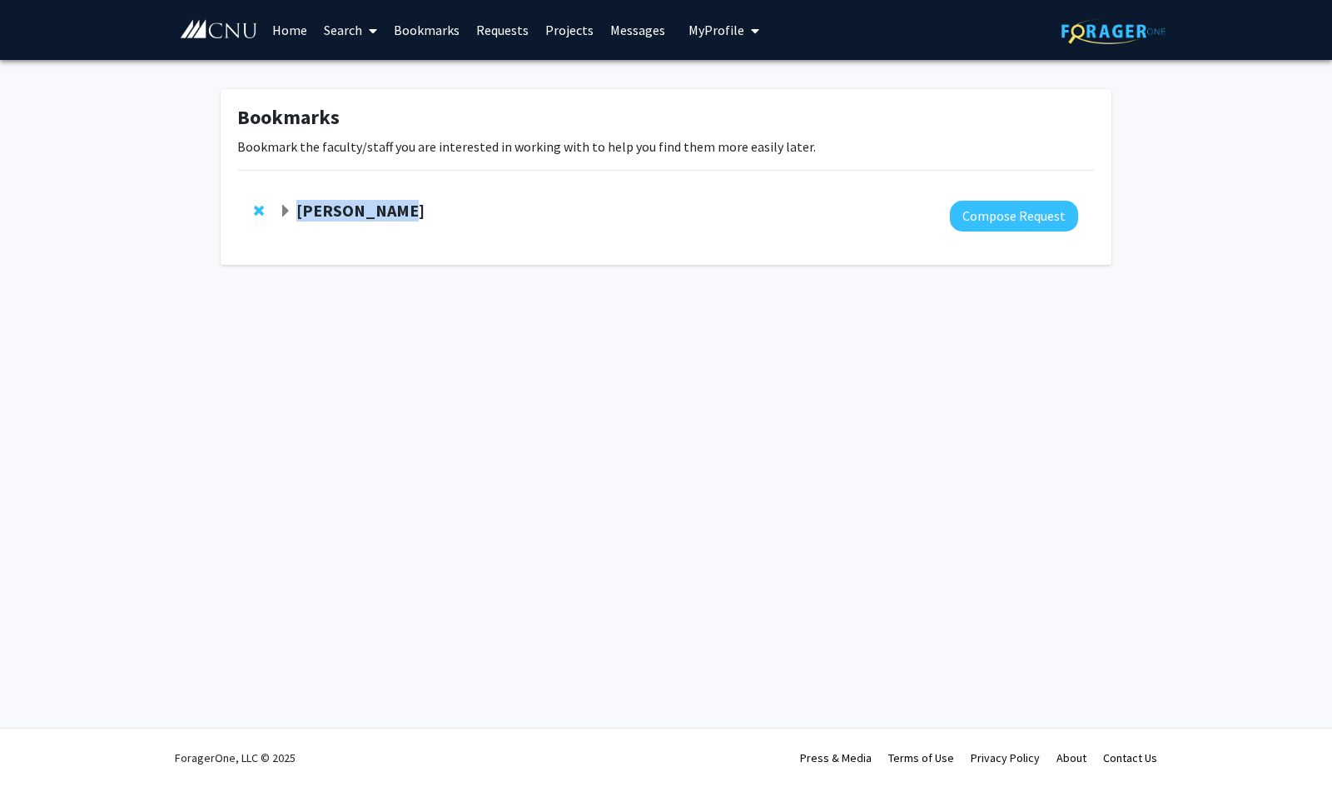
click at [353, 216] on strong "[PERSON_NAME]" at bounding box center [360, 210] width 128 height 21
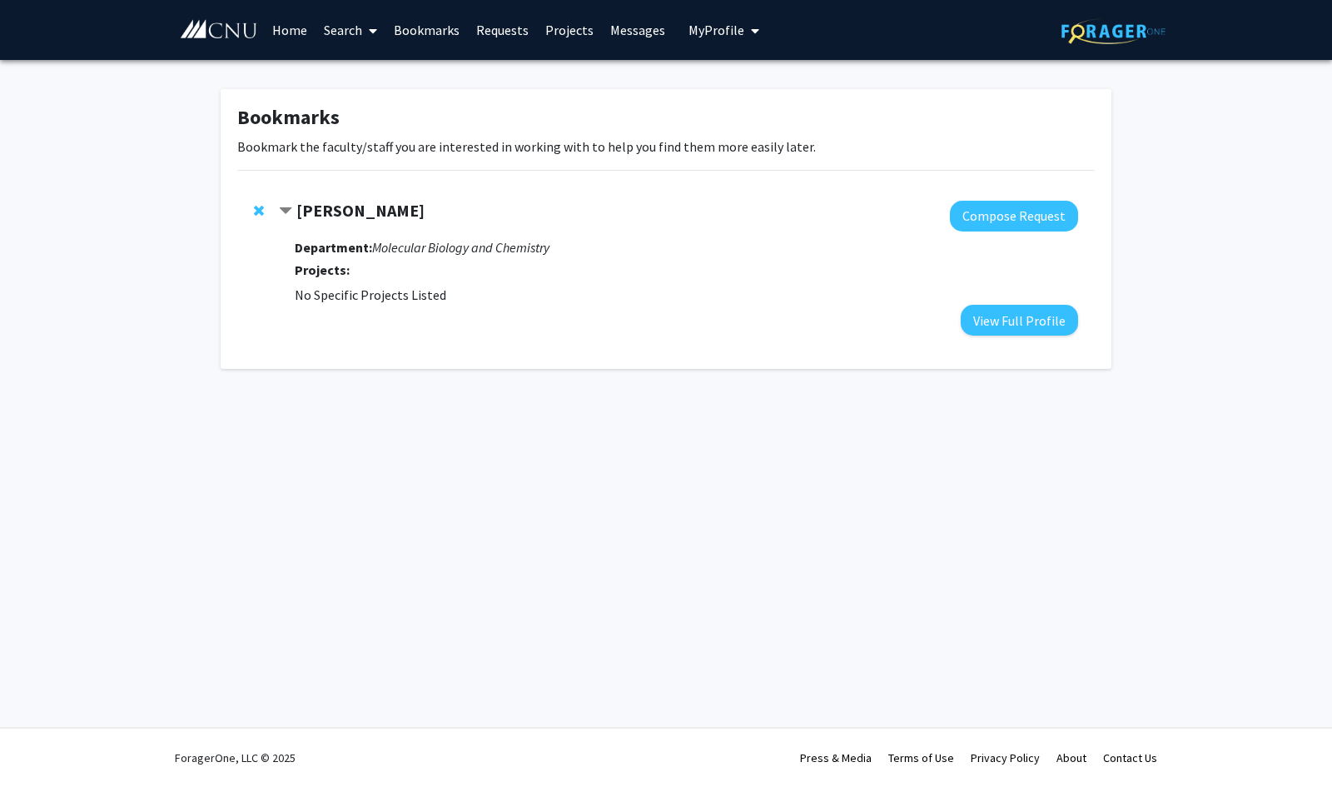
click at [333, 22] on link "Search" at bounding box center [351, 30] width 70 height 58
click at [370, 61] on span "Faculty/Staff" at bounding box center [377, 76] width 122 height 33
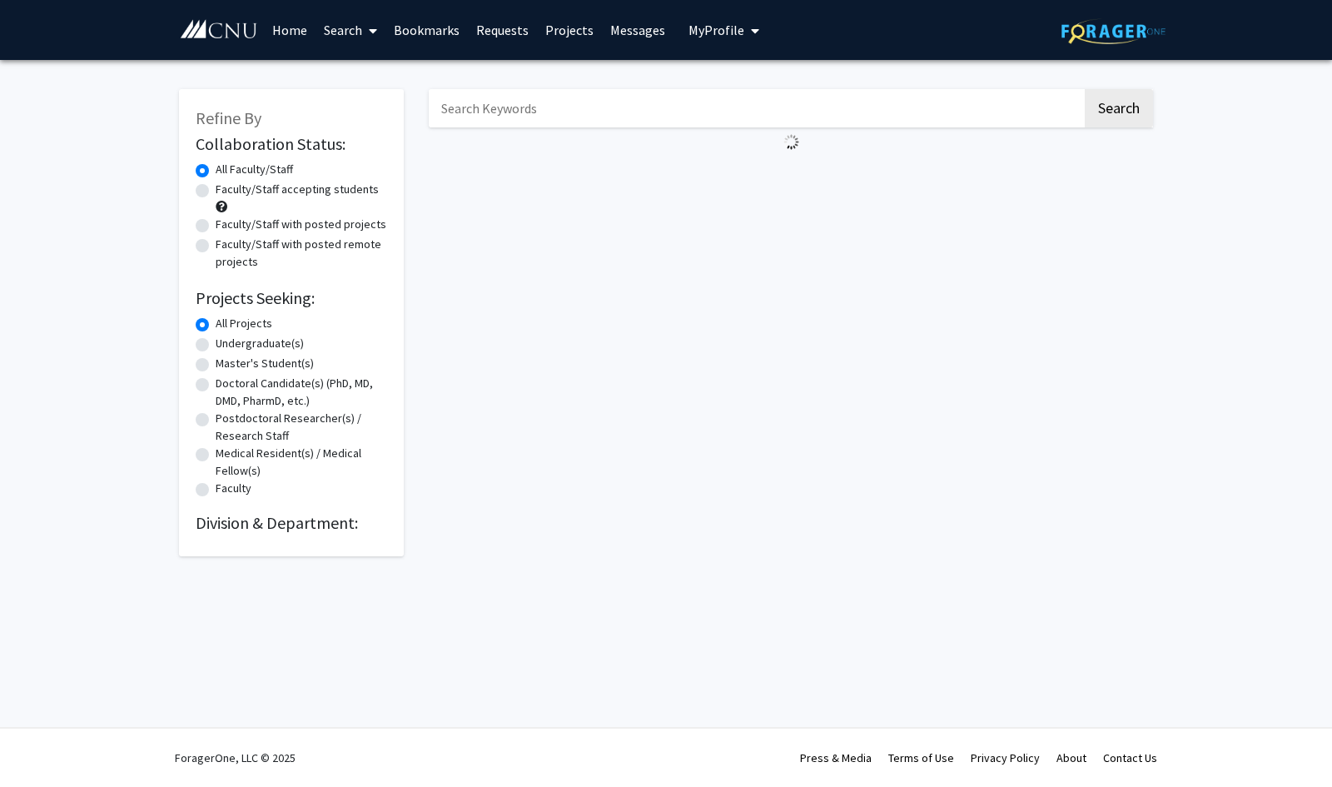
click at [515, 110] on input "Search Keywords" at bounding box center [756, 108] width 654 height 38
click at [1136, 132] on fg-loading at bounding box center [791, 141] width 724 height 29
click at [1135, 122] on button "Search" at bounding box center [1119, 108] width 68 height 38
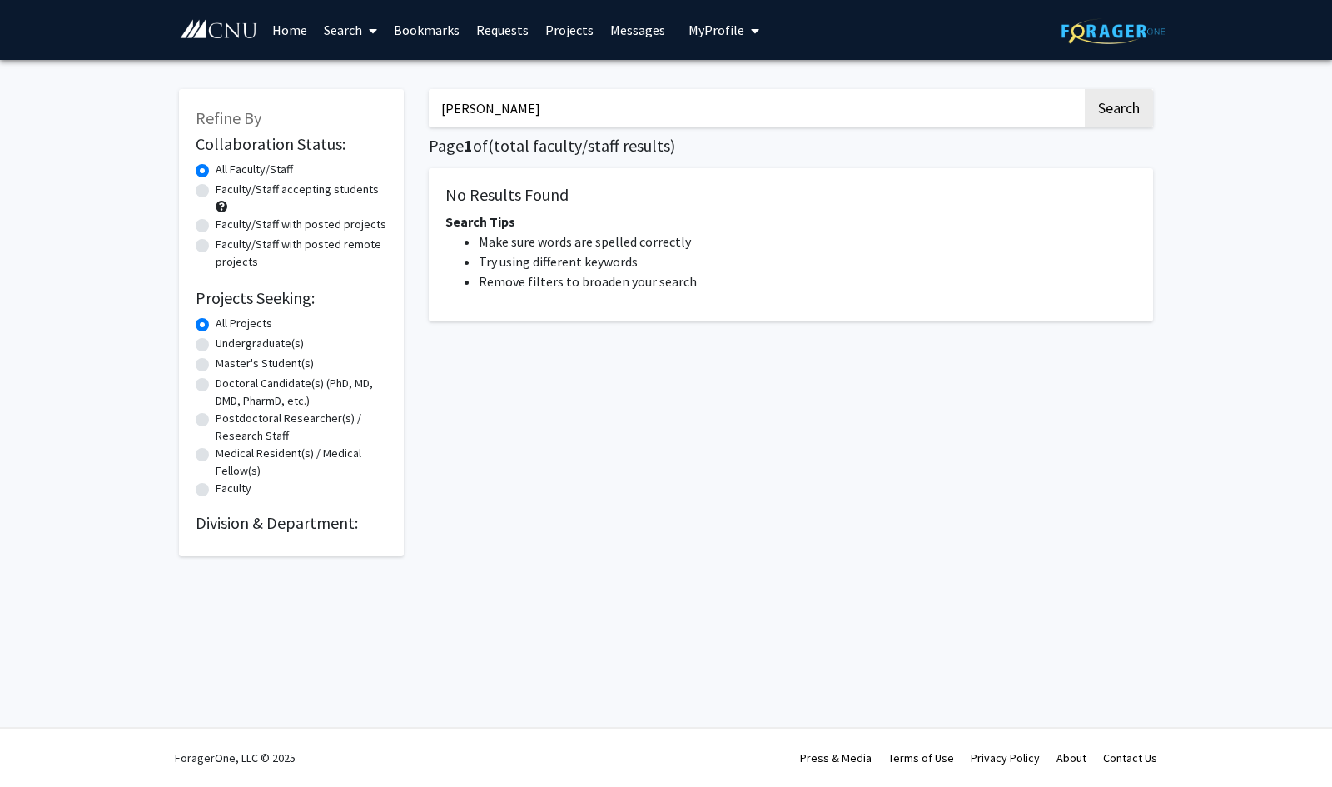
drag, startPoint x: 520, startPoint y: 114, endPoint x: 485, endPoint y: 119, distance: 34.5
click at [485, 119] on input "[PERSON_NAME]" at bounding box center [756, 108] width 654 height 38
type input "m"
type input "christopher"
click at [1085, 89] on button "Search" at bounding box center [1119, 108] width 68 height 38
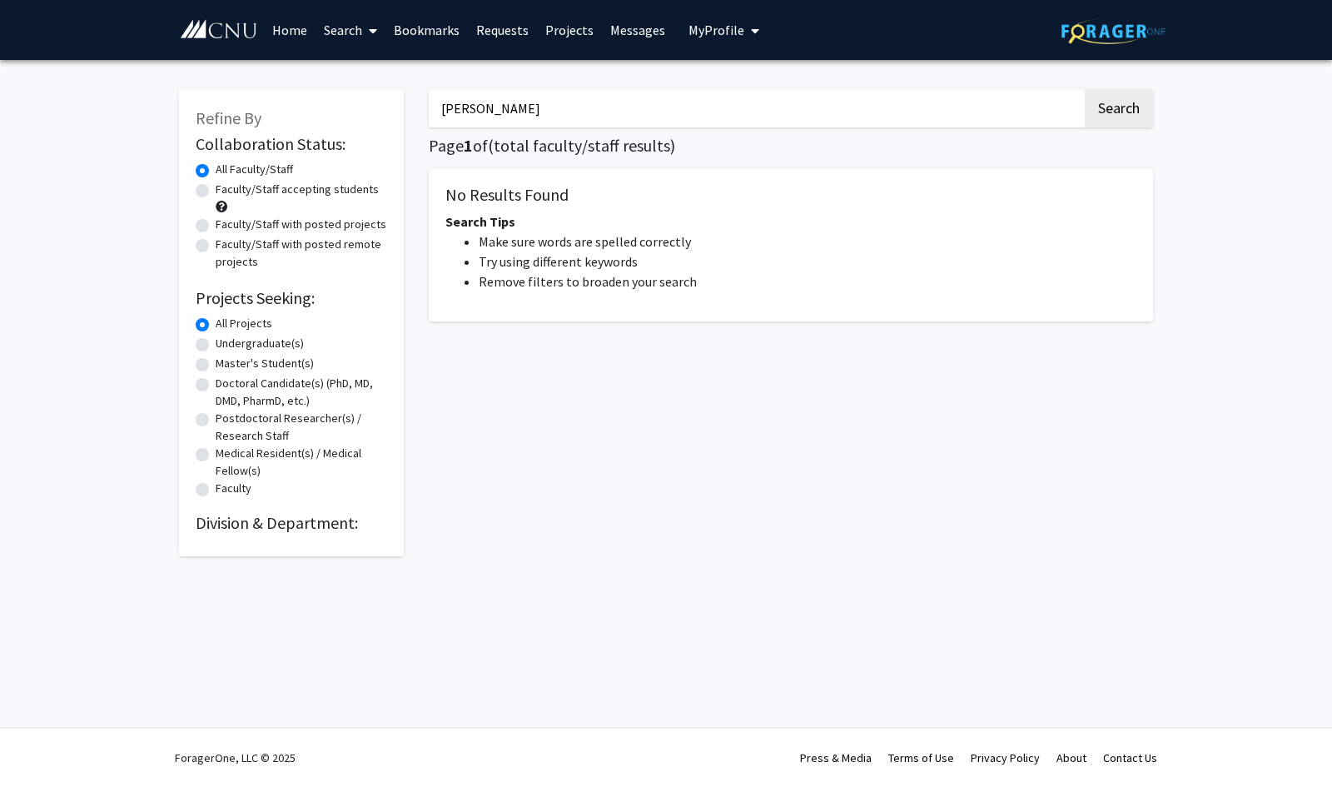
click at [235, 191] on label "Faculty/Staff accepting students" at bounding box center [297, 189] width 163 height 17
click at [226, 191] on input "Faculty/Staff accepting students" at bounding box center [221, 186] width 11 height 11
radio input "true"
click at [602, 116] on input "christopher" at bounding box center [756, 108] width 654 height 38
click at [241, 174] on label "All Faculty/Staff" at bounding box center [254, 169] width 77 height 17
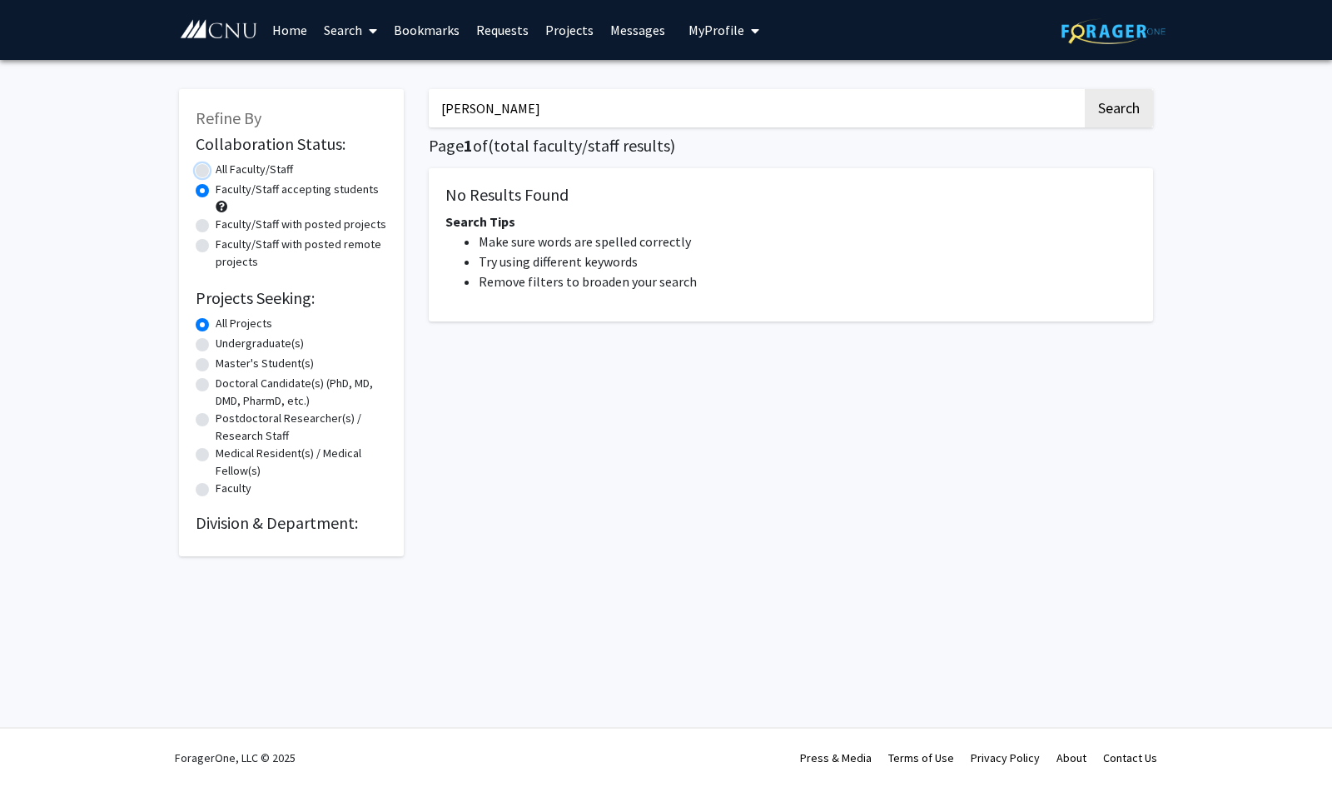
click at [226, 172] on input "All Faculty/Staff" at bounding box center [221, 166] width 11 height 11
radio input "true"
click at [1102, 125] on button "Search" at bounding box center [1119, 108] width 68 height 38
click at [316, 27] on link "Search" at bounding box center [351, 30] width 70 height 58
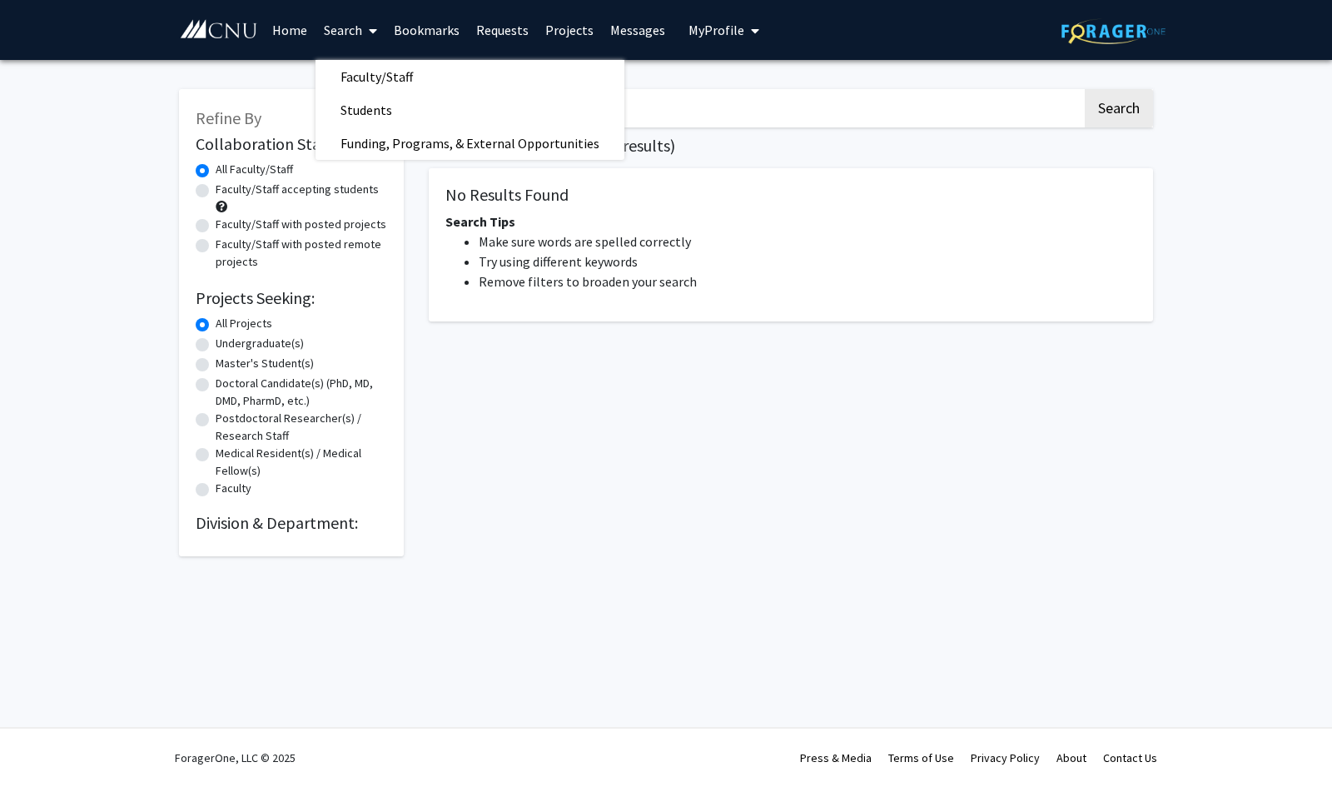
click at [301, 22] on link "Home" at bounding box center [290, 30] width 52 height 58
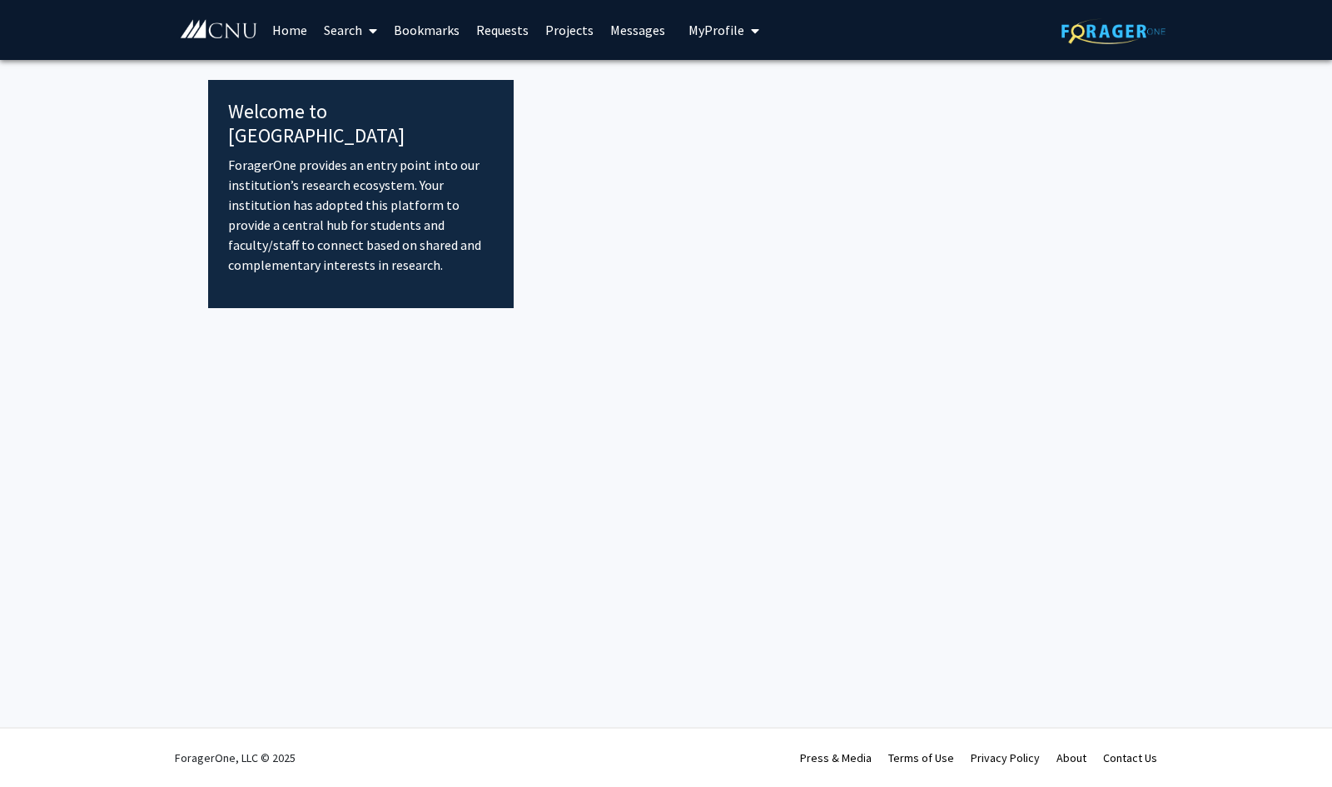
click at [297, 40] on link "Home" at bounding box center [290, 30] width 52 height 58
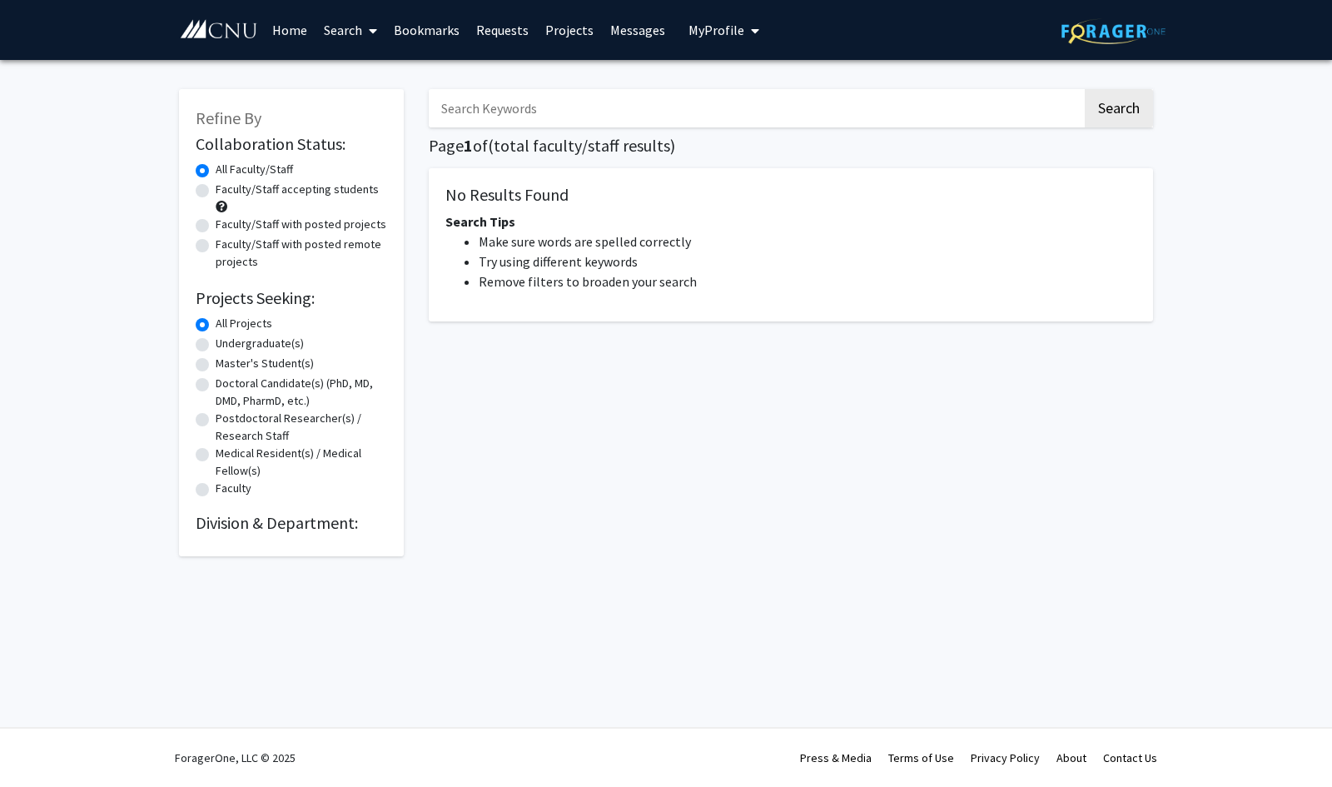
click at [689, 25] on span "My Profile" at bounding box center [717, 30] width 56 height 17
click at [594, 90] on input "Search Keywords" at bounding box center [756, 108] width 654 height 38
type input "e"
type input "[PERSON_NAME]"
click at [1085, 89] on button "Search" at bounding box center [1119, 108] width 68 height 38
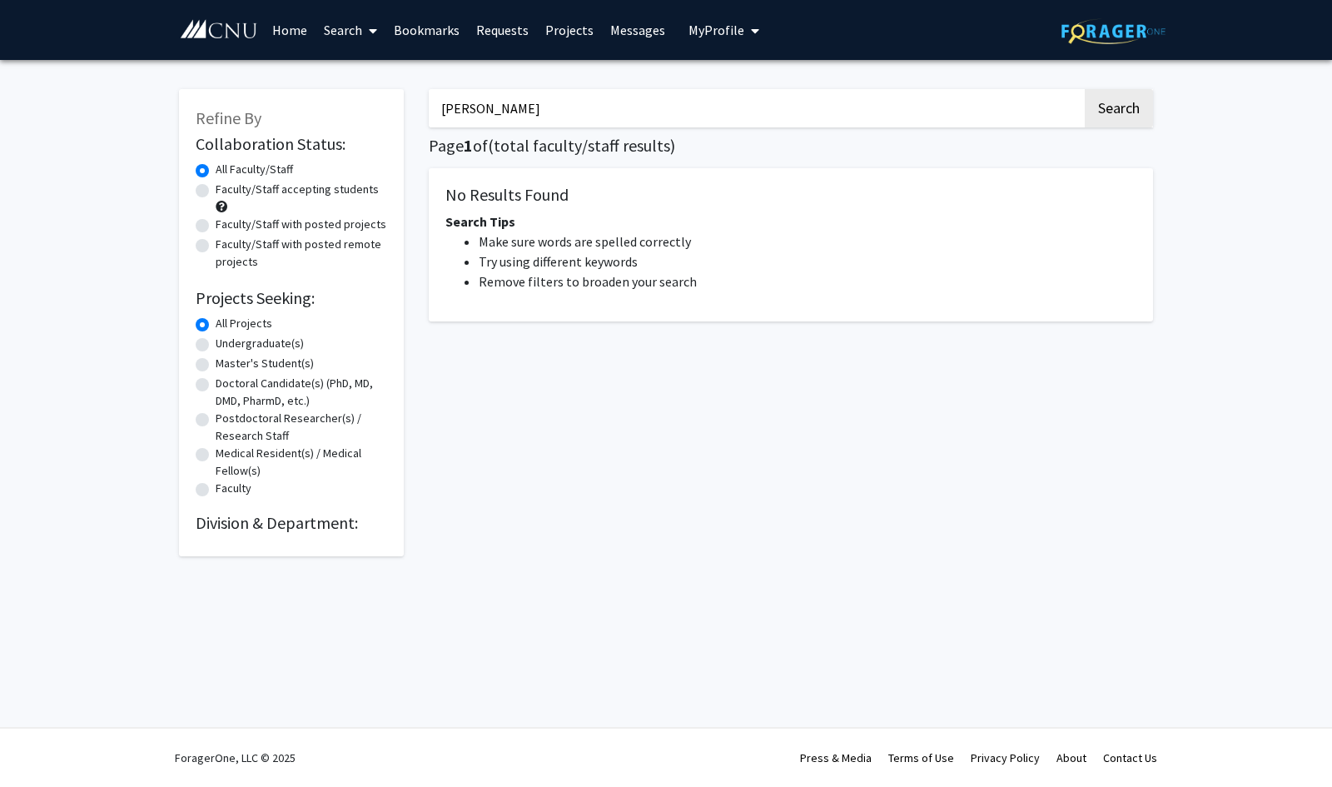
click at [291, 37] on link "Home" at bounding box center [290, 30] width 52 height 58
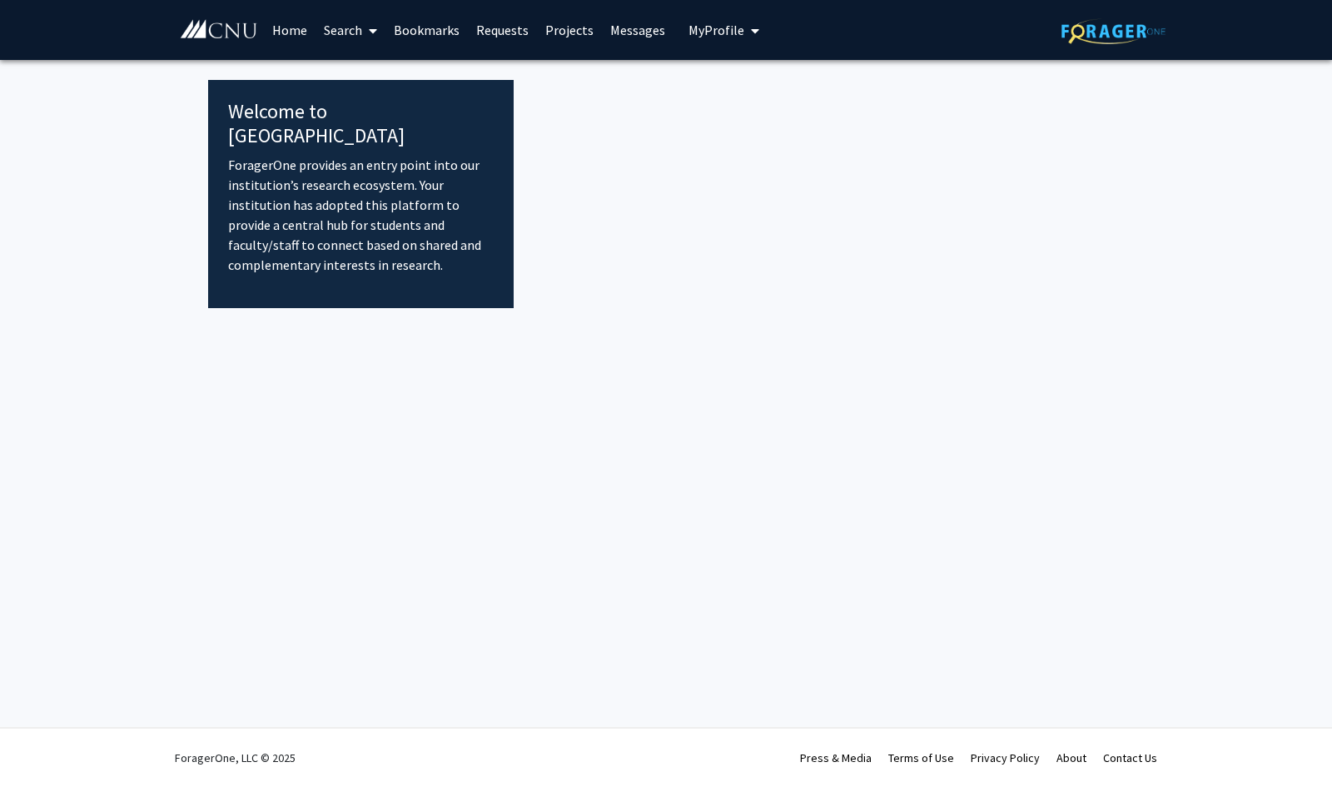
click at [348, 44] on link "Search" at bounding box center [351, 30] width 70 height 58
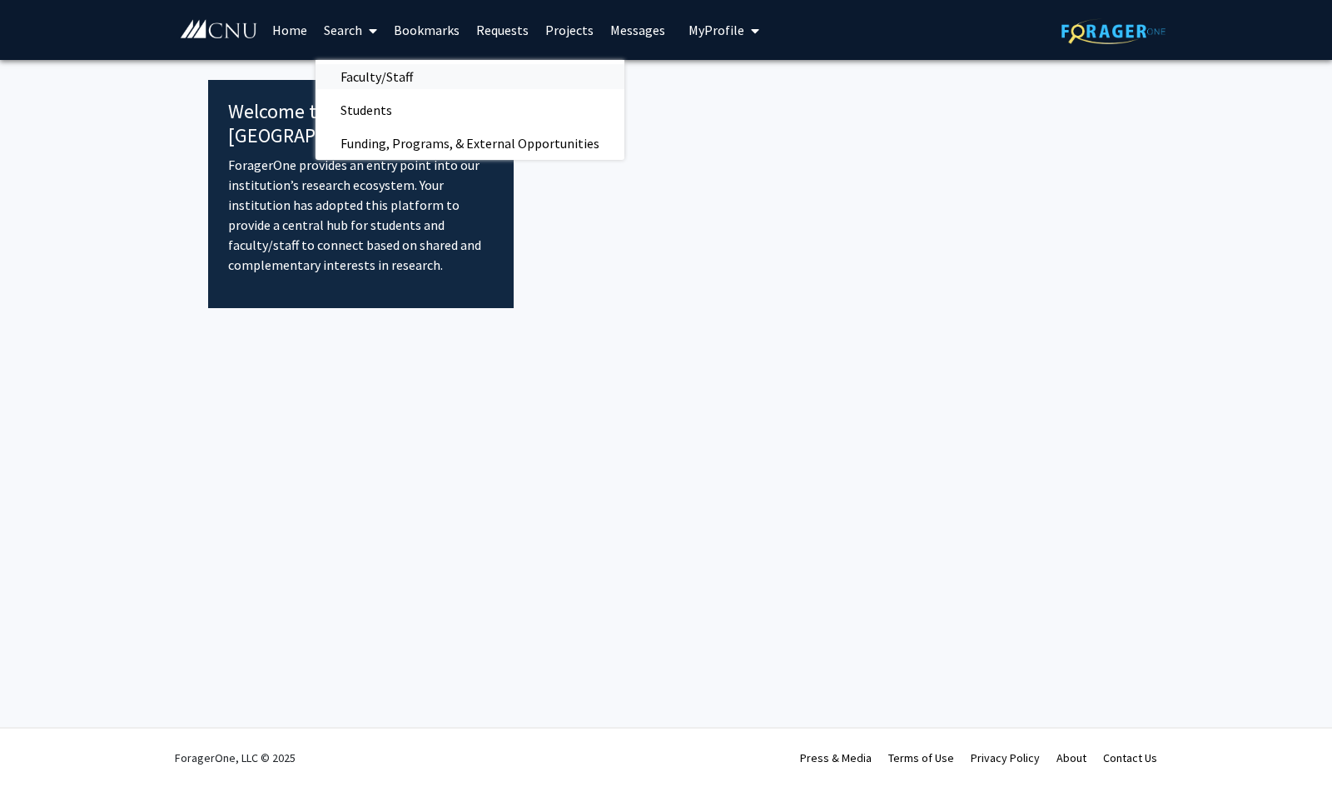
click at [361, 69] on span "Faculty/Staff" at bounding box center [377, 76] width 122 height 33
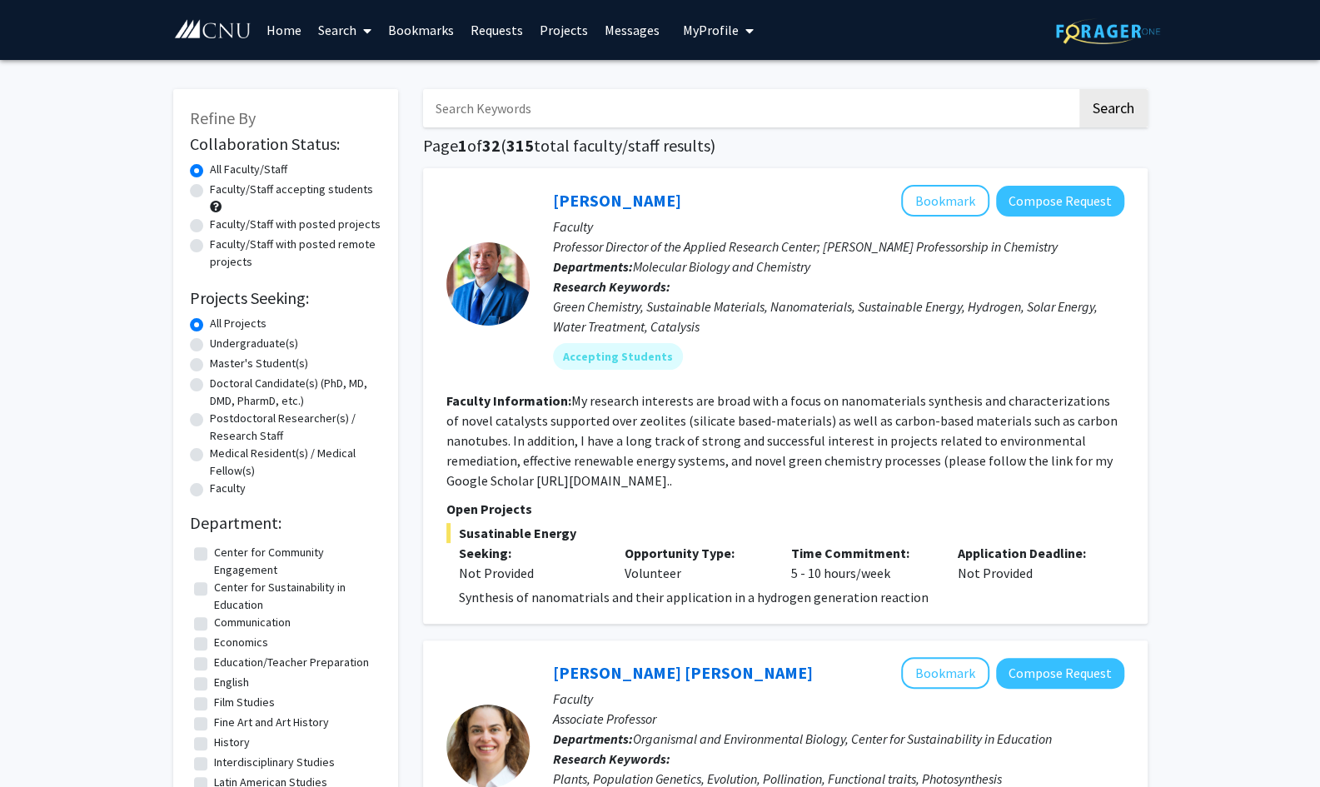
click at [610, 96] on input "Search Keywords" at bounding box center [750, 108] width 654 height 38
type input "[PERSON_NAME]"
click at [1079, 89] on button "Search" at bounding box center [1113, 108] width 68 height 38
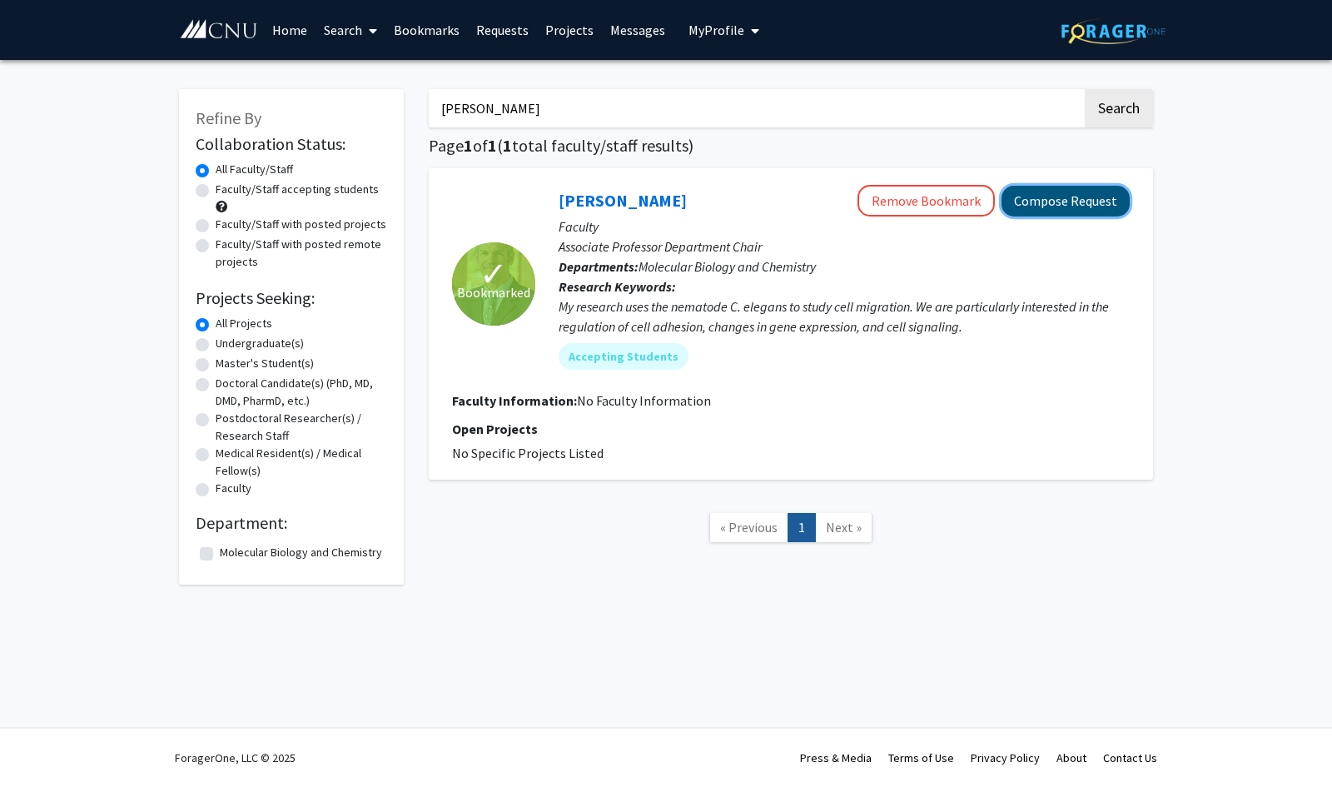
click at [1026, 194] on button "Compose Request" at bounding box center [1066, 201] width 128 height 31
